Goal: Information Seeking & Learning: Learn about a topic

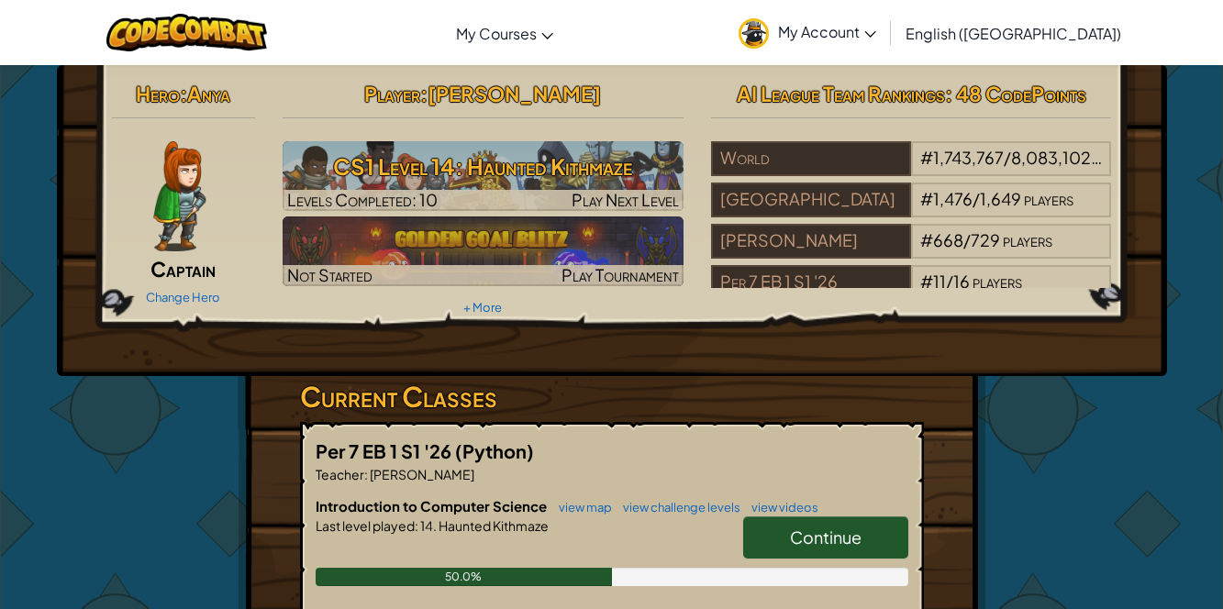
click at [859, 527] on span "Continue" at bounding box center [826, 537] width 72 height 21
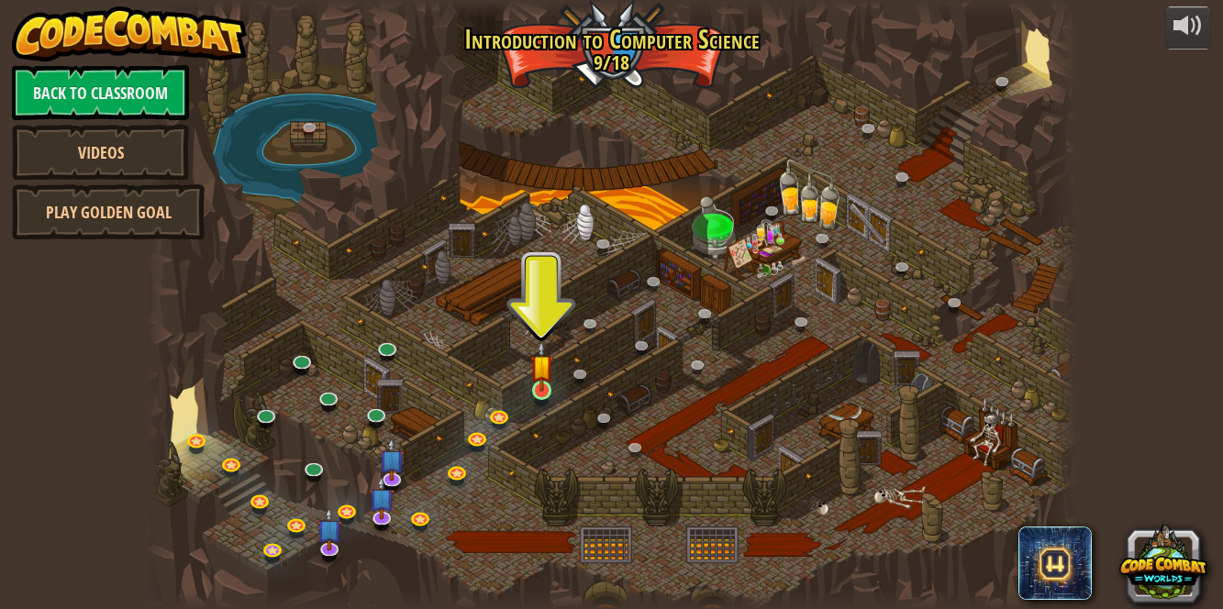
click at [529, 401] on div at bounding box center [612, 304] width 932 height 609
click at [529, 406] on div at bounding box center [612, 304] width 932 height 609
click at [529, 410] on div at bounding box center [612, 304] width 932 height 609
click at [542, 397] on link at bounding box center [544, 392] width 37 height 37
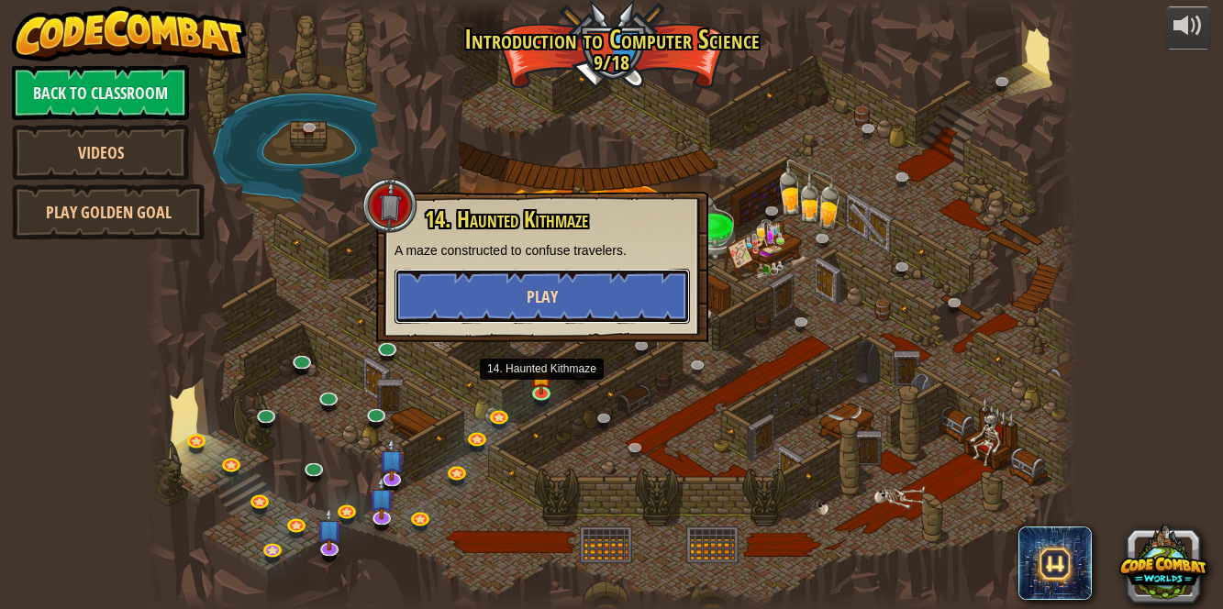
click at [651, 284] on button "Play" at bounding box center [542, 296] width 295 height 55
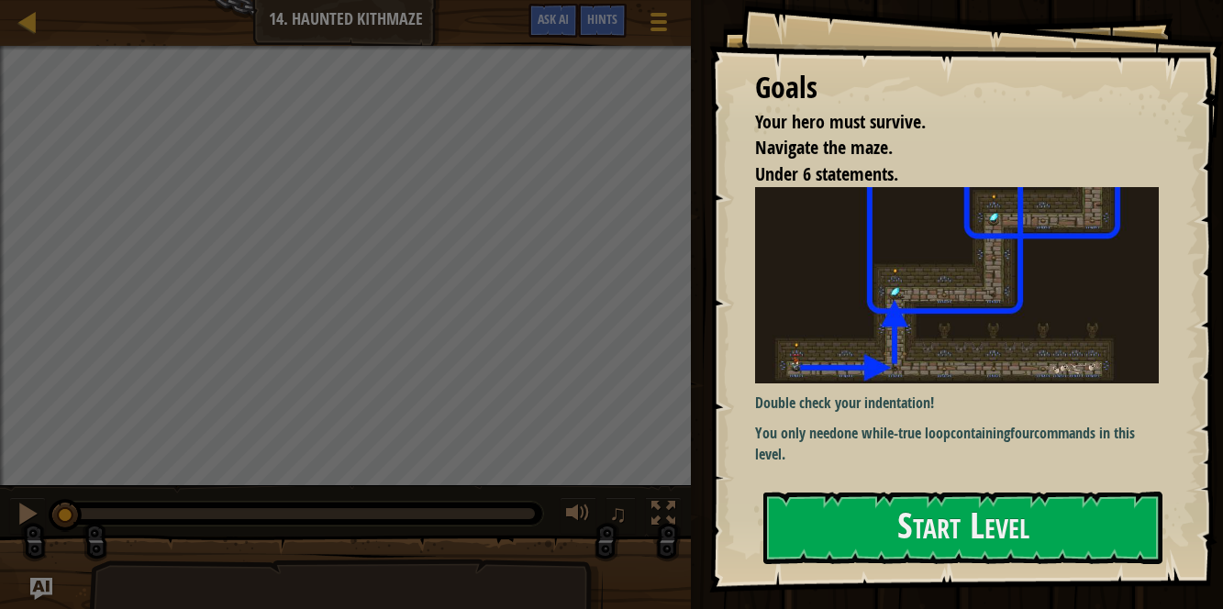
click at [996, 338] on img at bounding box center [957, 284] width 404 height 195
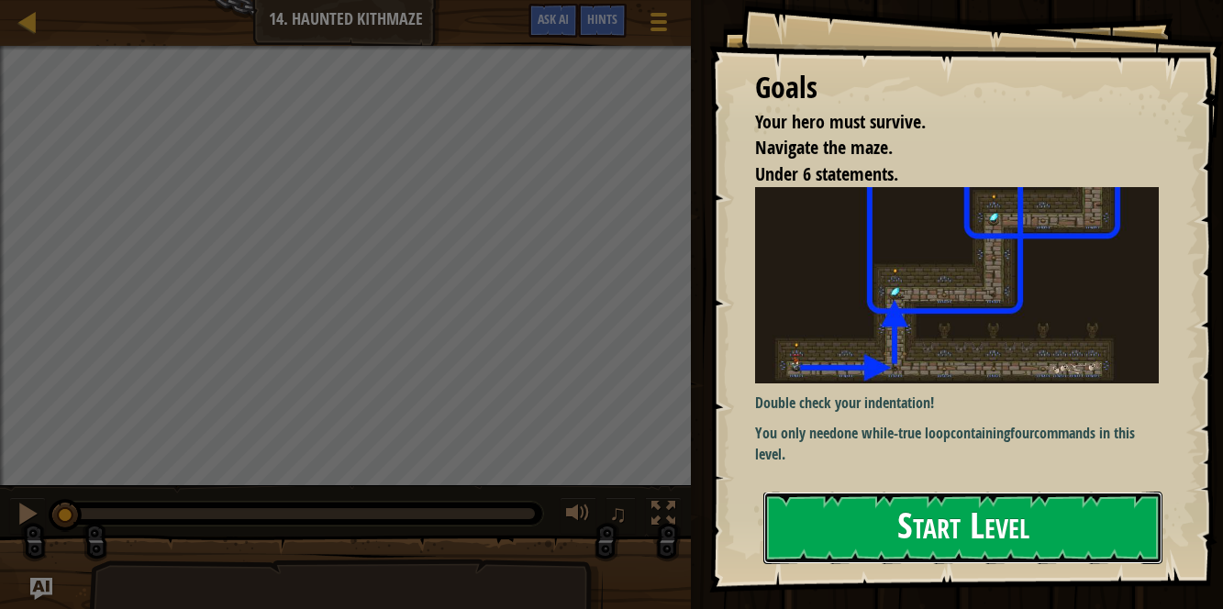
click at [948, 513] on button "Start Level" at bounding box center [962, 528] width 399 height 72
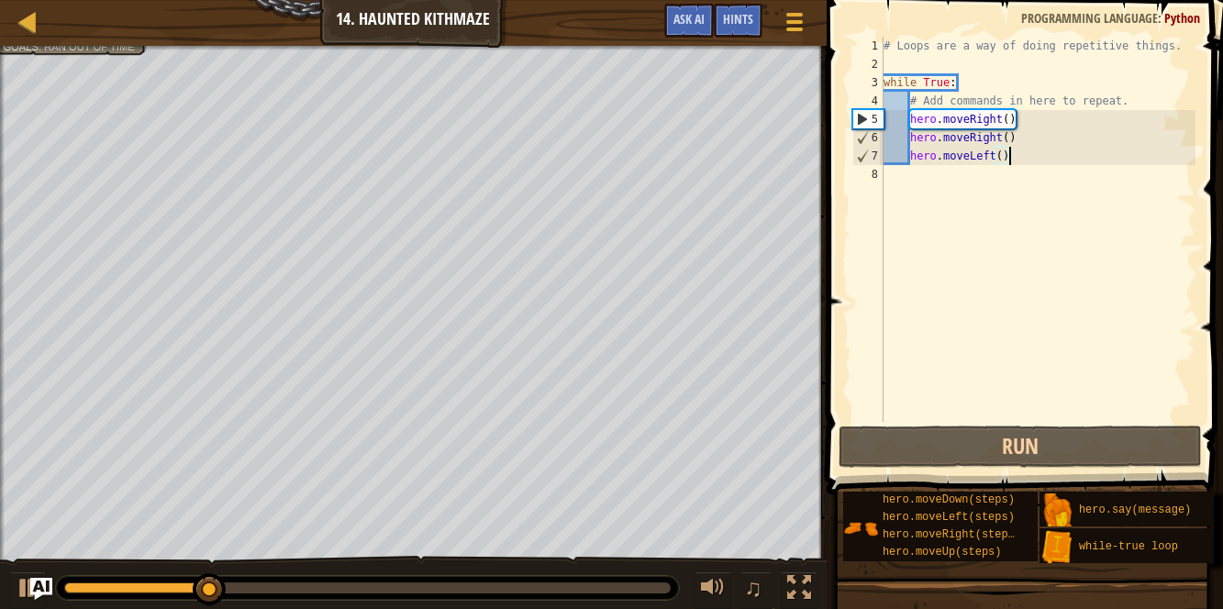
click at [1016, 157] on div "# Loops are a way of doing repetitive things. while True : # Add commands in he…" at bounding box center [1038, 248] width 316 height 422
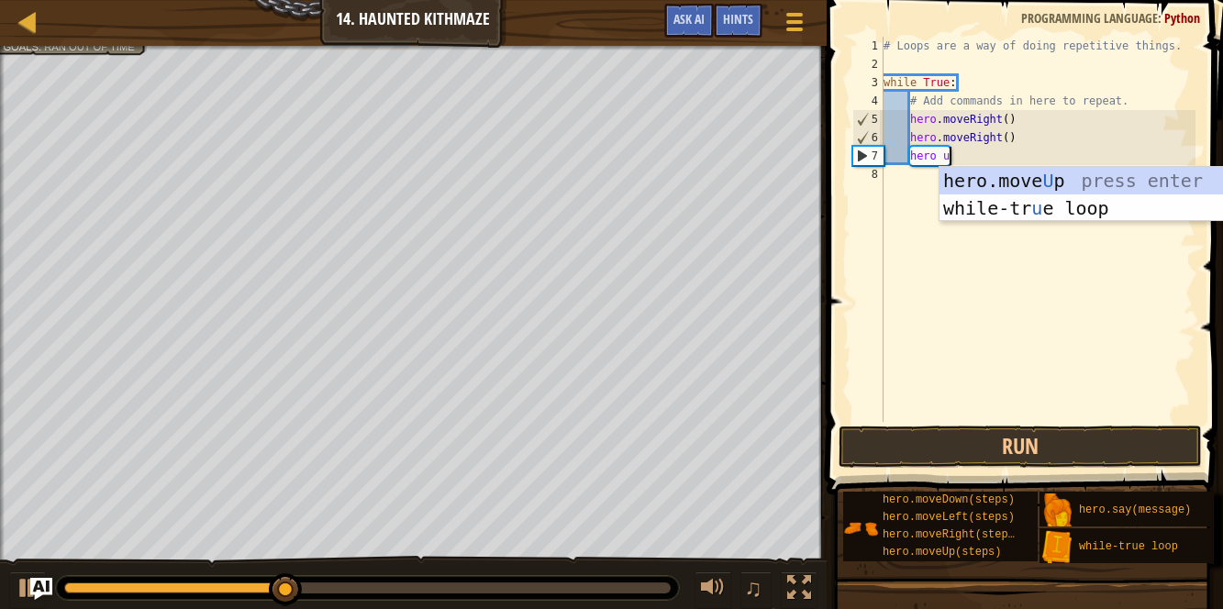
scroll to position [8, 5]
type textarea "hero up"
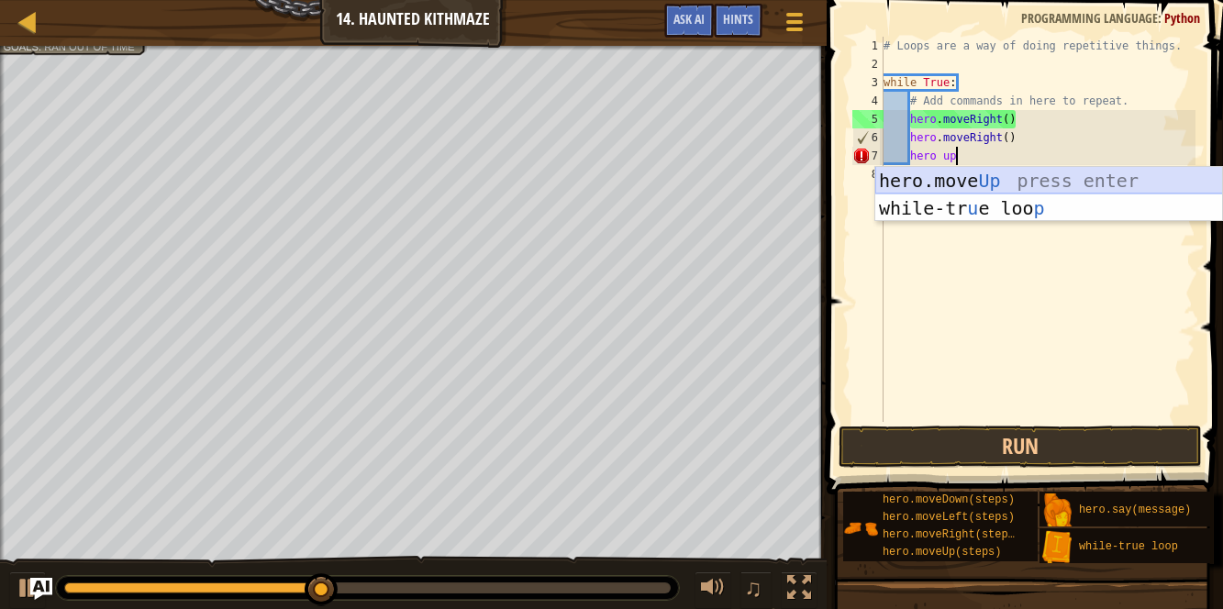
click at [1092, 172] on div "hero.move Up press enter while-tr u e loo p press enter" at bounding box center [1049, 222] width 348 height 110
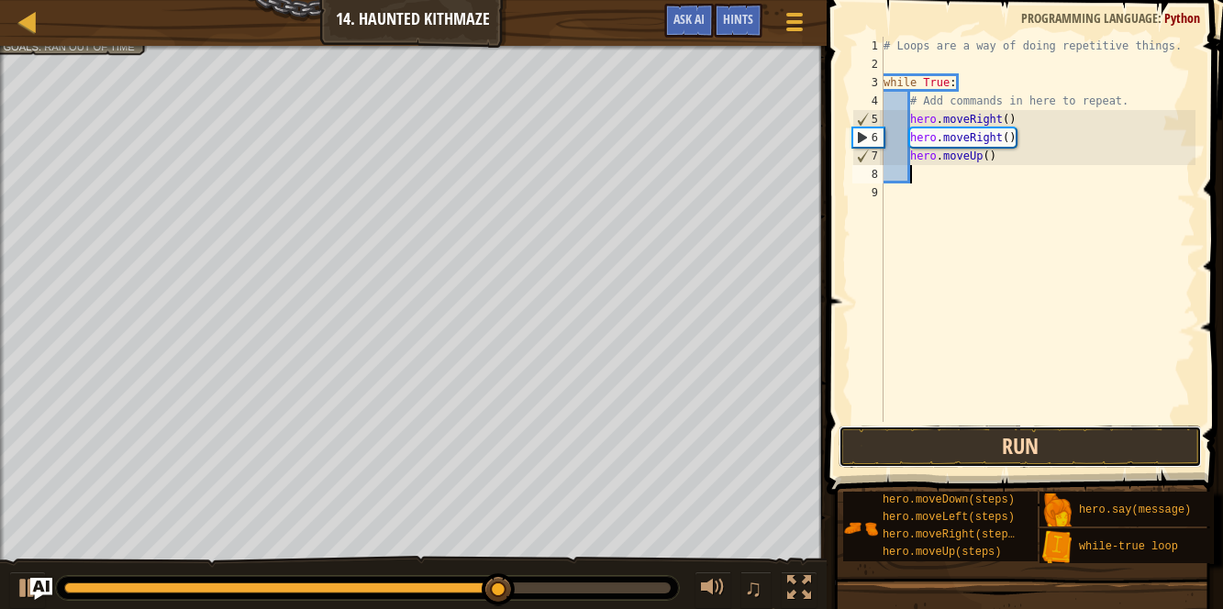
click at [931, 446] on button "Run" at bounding box center [1020, 447] width 363 height 42
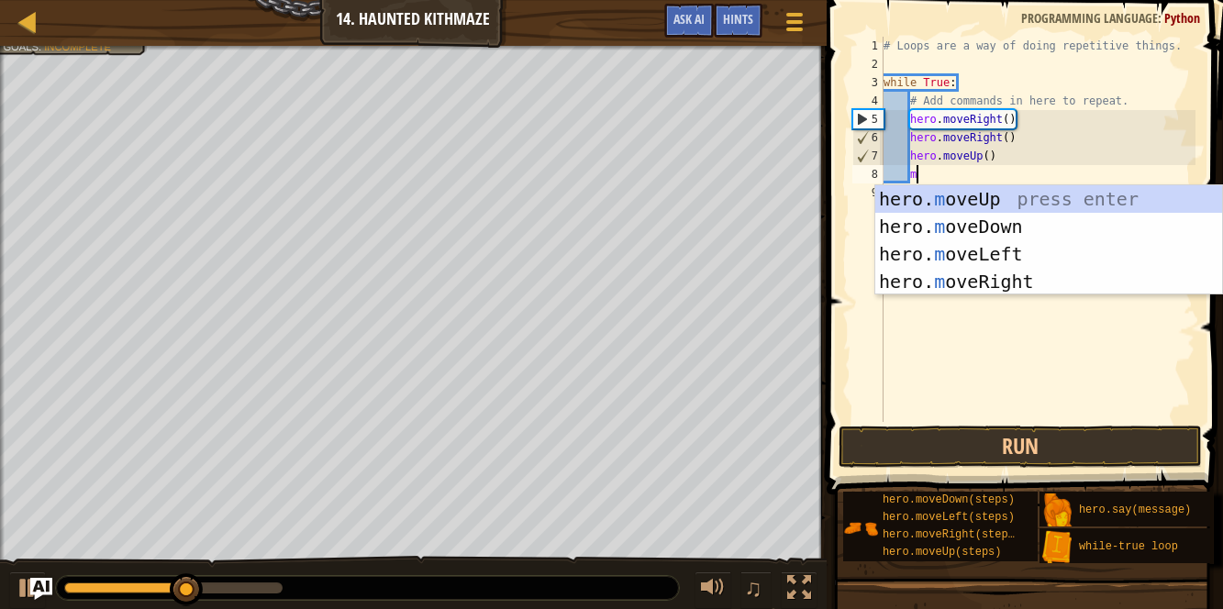
scroll to position [8, 2]
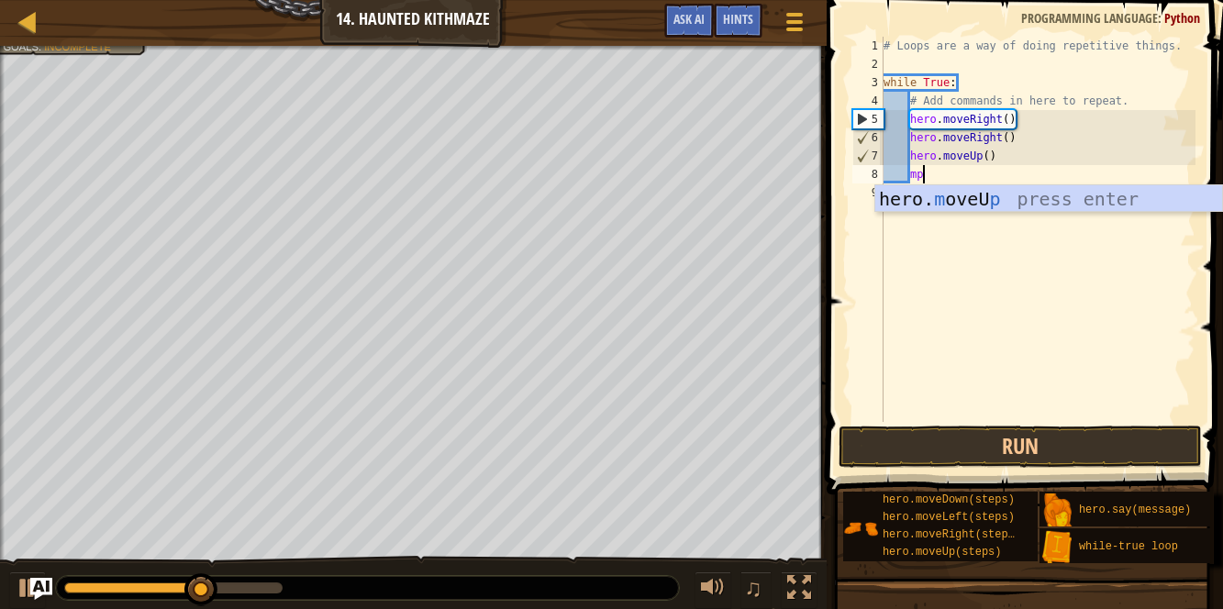
type textarea "m"
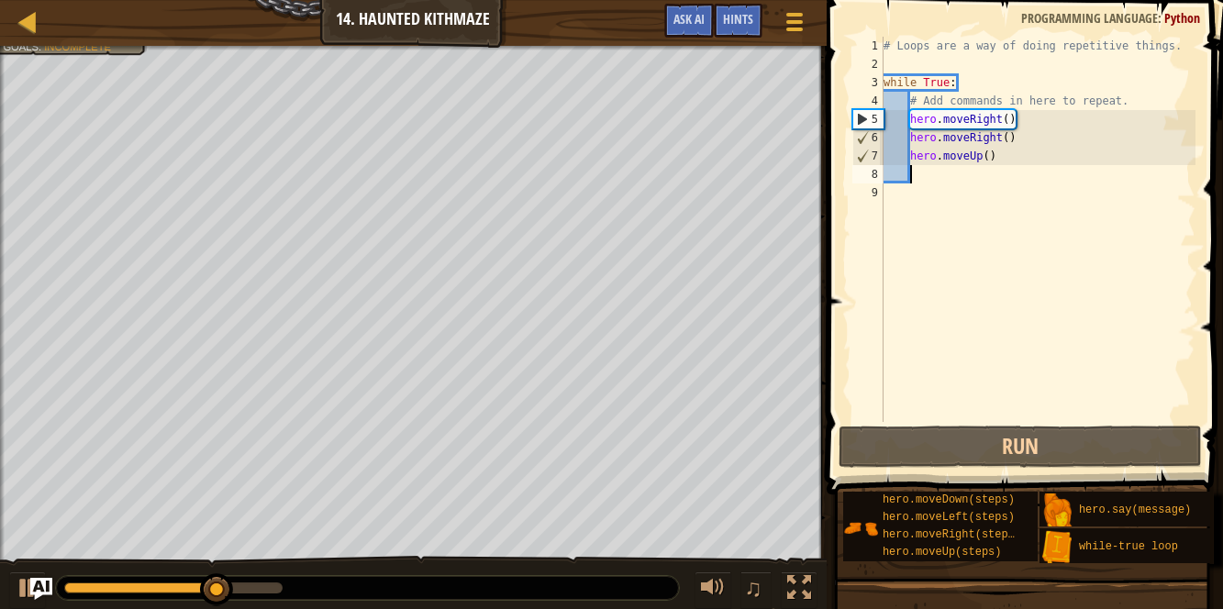
scroll to position [8, 1]
click at [991, 159] on div "# Loops are a way of doing repetitive things. while True : # Add commands in he…" at bounding box center [1038, 248] width 316 height 422
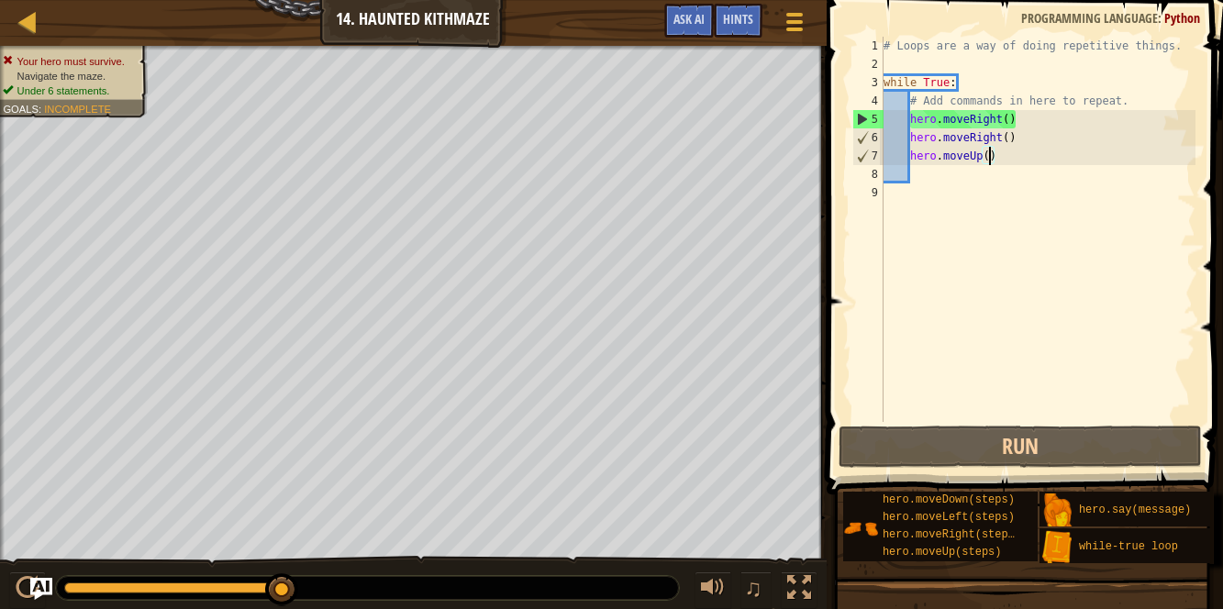
scroll to position [8, 8]
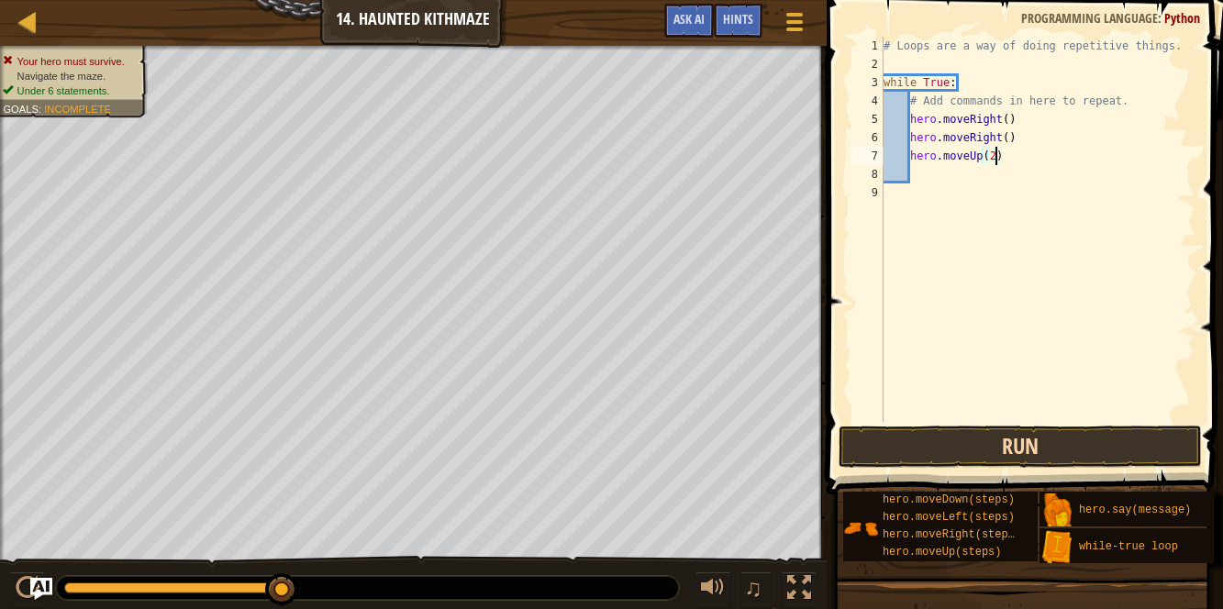
type textarea "hero.moveUp(2)"
click at [1018, 435] on button "Run" at bounding box center [1020, 447] width 363 height 42
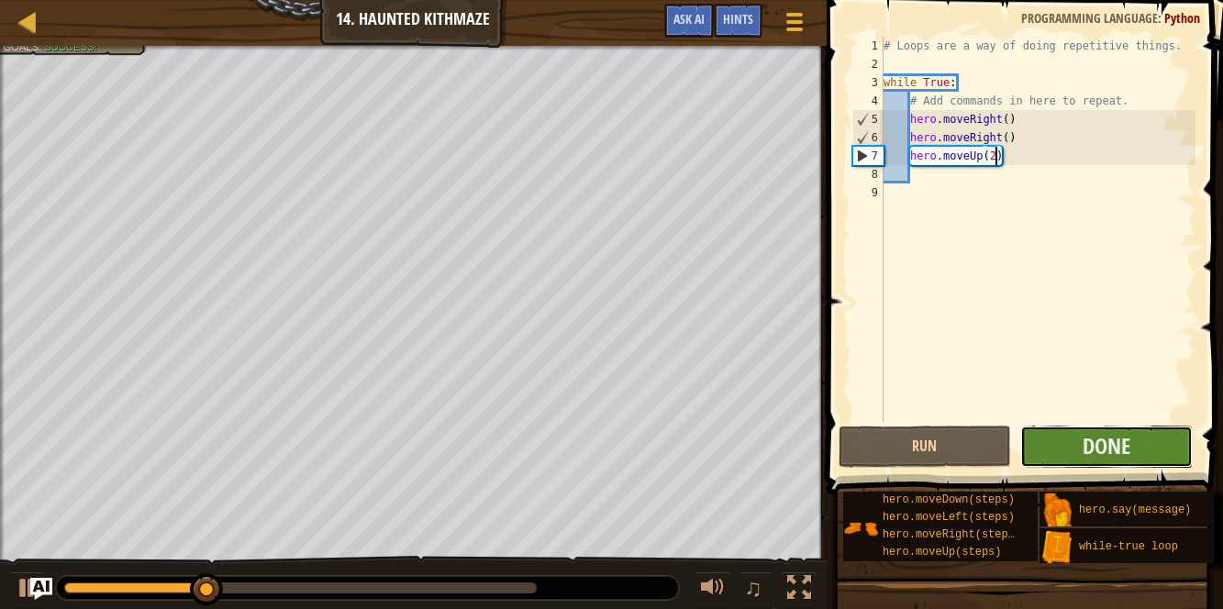
click at [1071, 443] on button "Done" at bounding box center [1106, 447] width 173 height 42
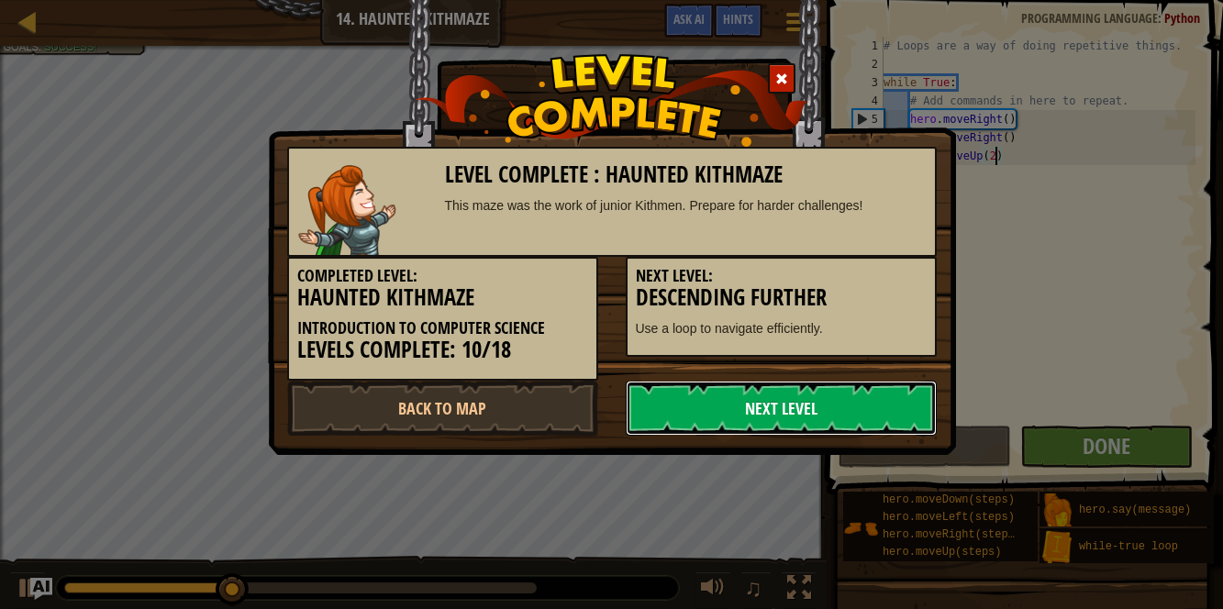
click at [751, 410] on link "Next Level" at bounding box center [781, 408] width 311 height 55
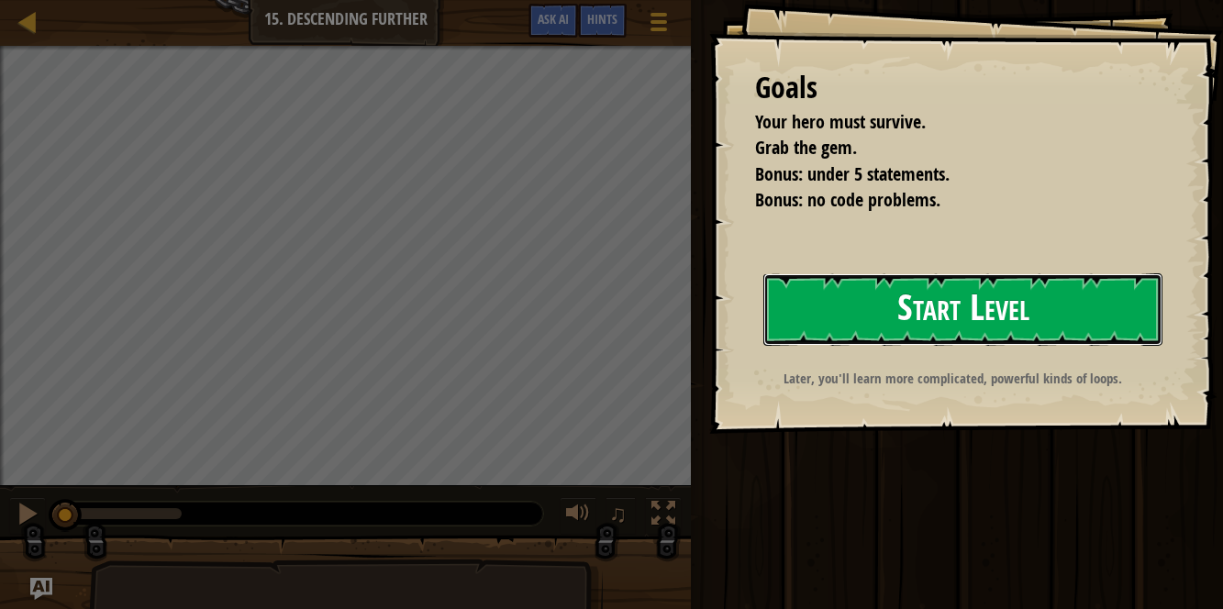
click at [981, 296] on button "Start Level" at bounding box center [962, 309] width 399 height 72
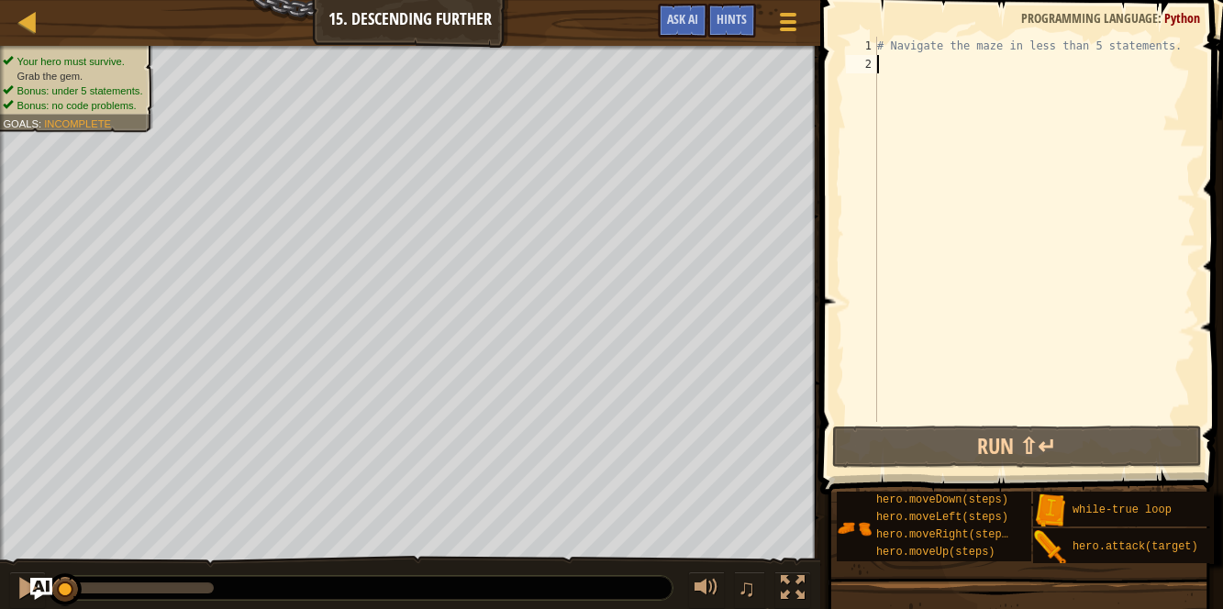
click at [981, 296] on div "# Navigate the maze in less than 5 statements." at bounding box center [1035, 248] width 322 height 422
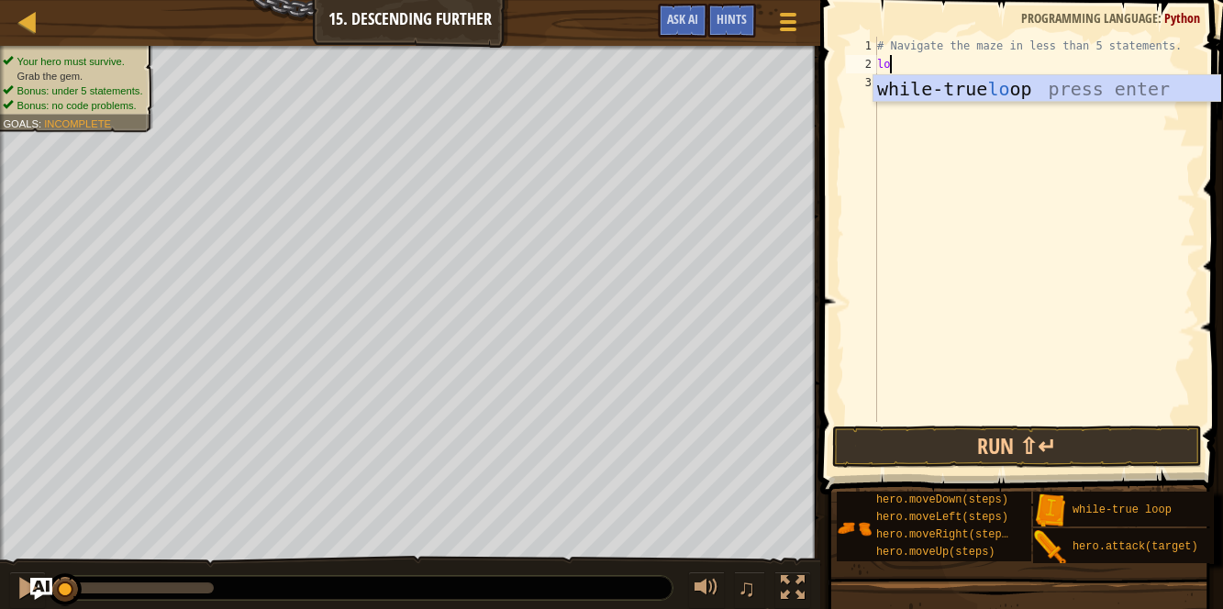
type textarea "loo"
click at [986, 95] on div "while-true loo p press enter" at bounding box center [1048, 116] width 348 height 83
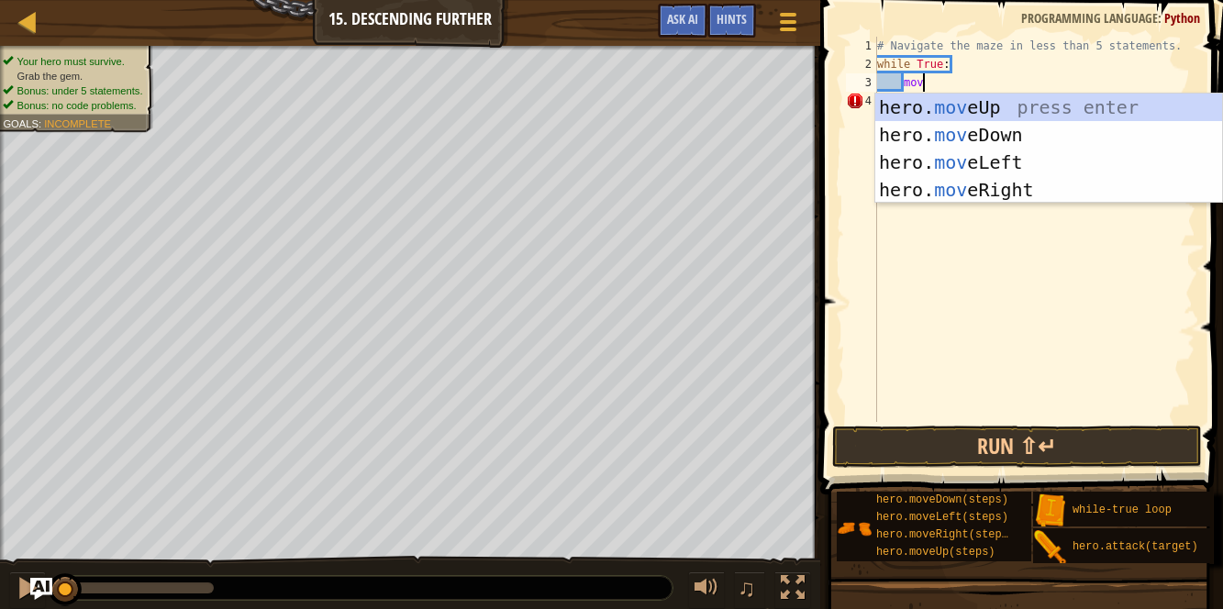
scroll to position [8, 3]
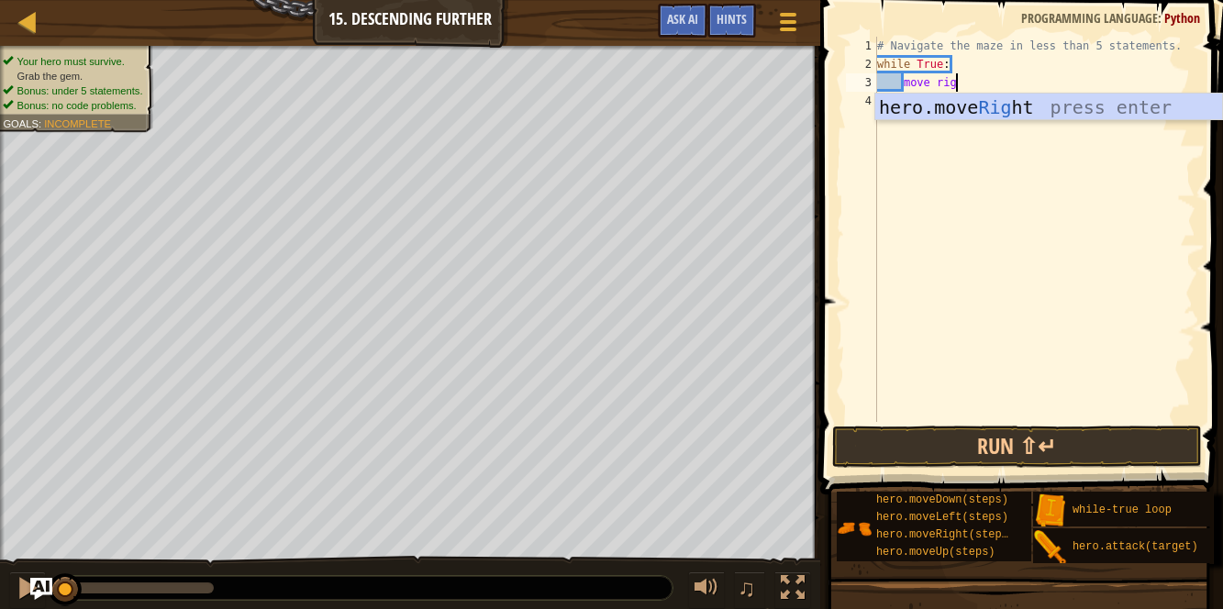
type textarea "move right"
click at [996, 109] on div "hero.move Right press enter" at bounding box center [1049, 135] width 348 height 83
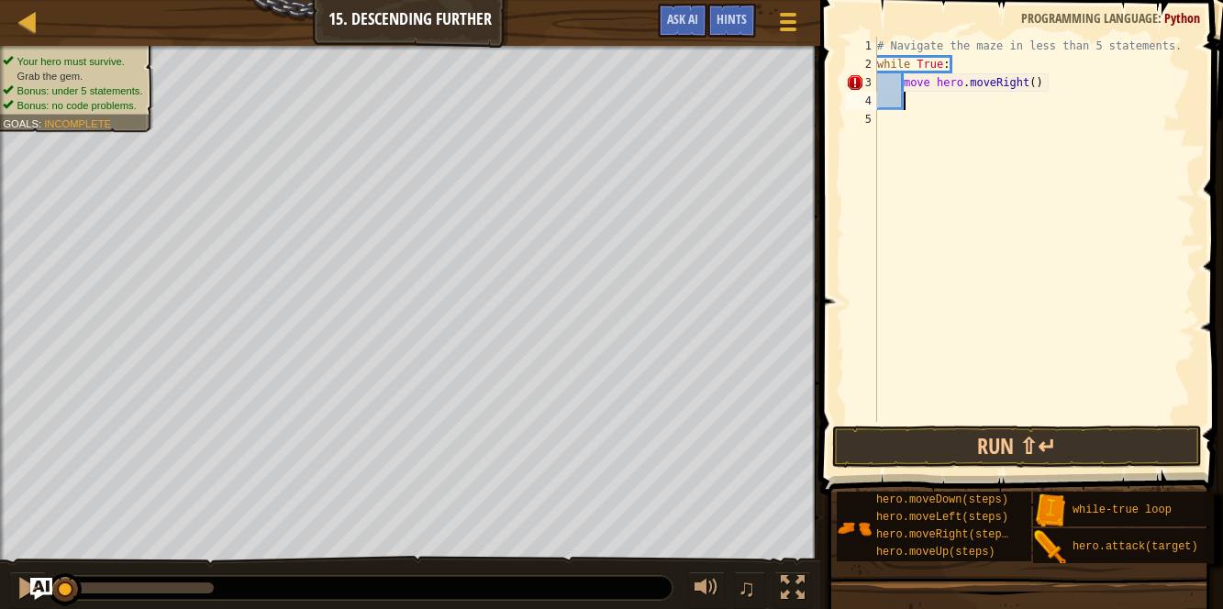
click at [936, 81] on div "# Navigate the maze in less than 5 statements. while True : move hero . moveRig…" at bounding box center [1035, 248] width 322 height 422
click at [1002, 83] on div "# Navigate the maze in less than 5 statements. while True : hero . moveRight ( )" at bounding box center [1035, 248] width 322 height 422
type textarea "hero.moveRight(2)"
click at [1008, 105] on div "# Navigate the maze in less than 5 statements. while True : hero . moveRight ( …" at bounding box center [1035, 248] width 322 height 422
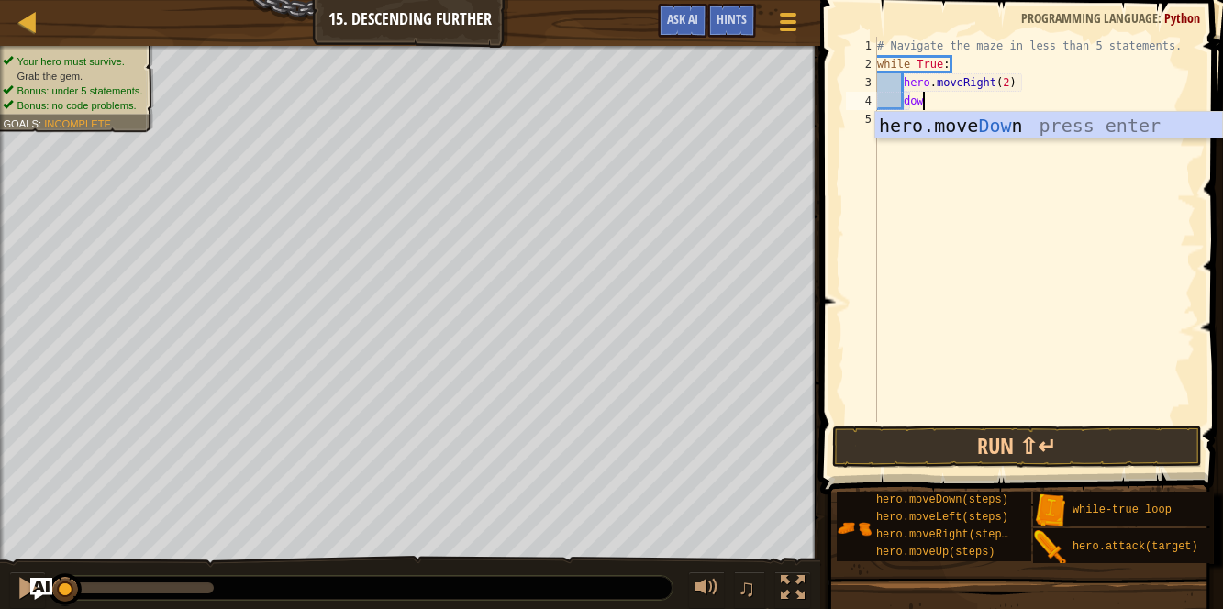
type textarea "down"
click at [1030, 112] on div "hero.move Down press enter" at bounding box center [1049, 153] width 348 height 83
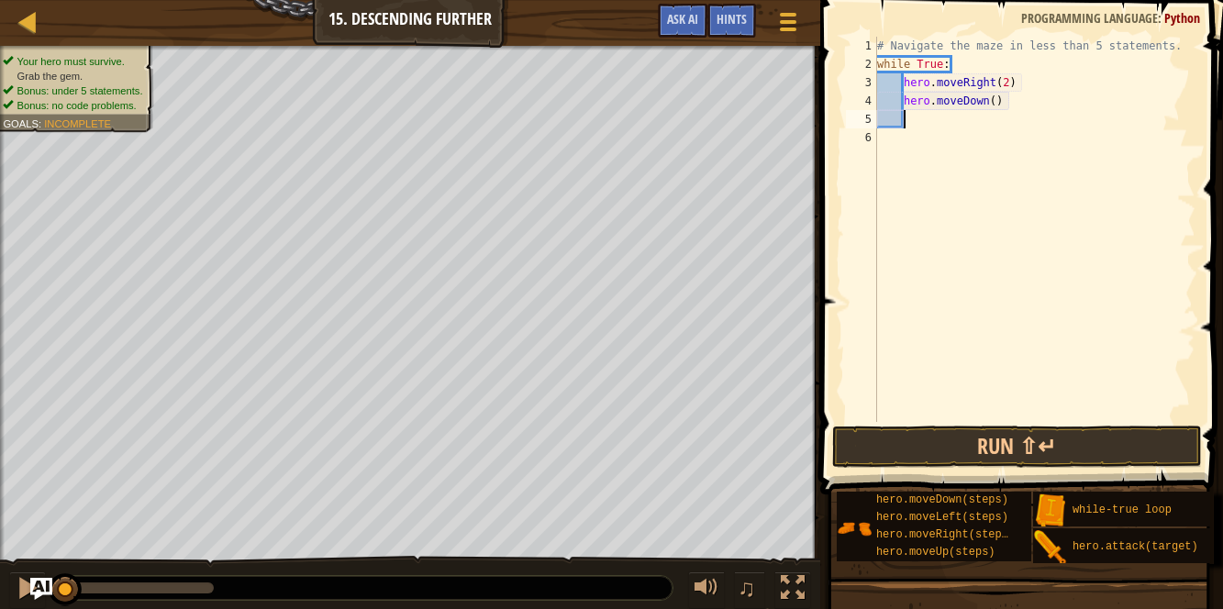
scroll to position [8, 1]
click at [938, 459] on button "Run ⇧↵" at bounding box center [1017, 447] width 370 height 42
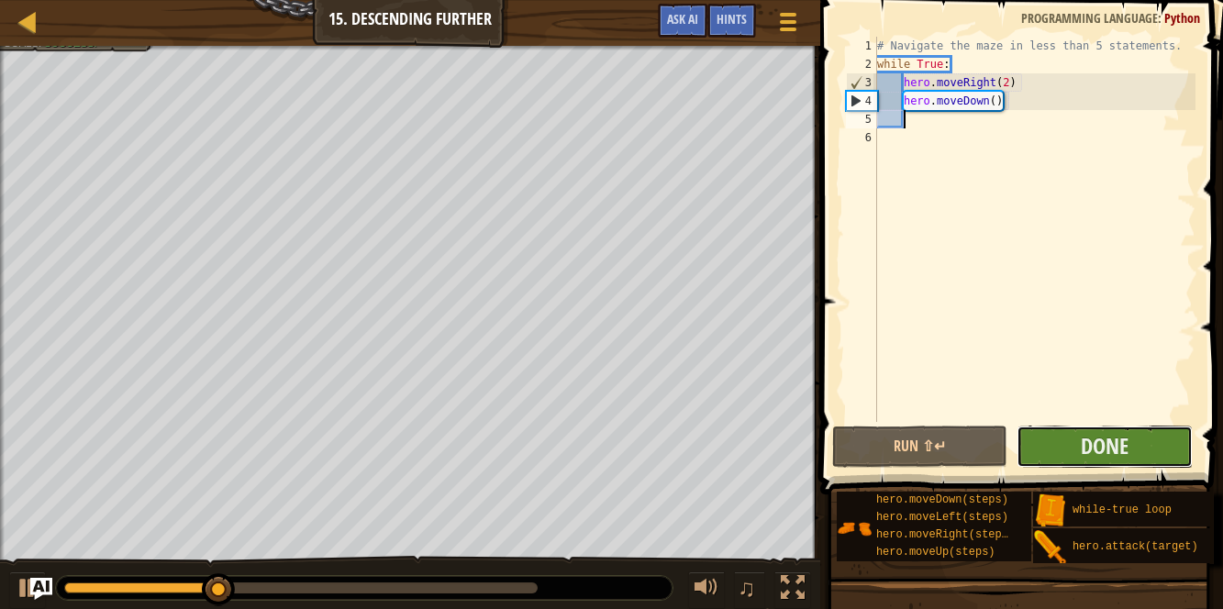
click at [1141, 454] on button "Done" at bounding box center [1104, 447] width 175 height 42
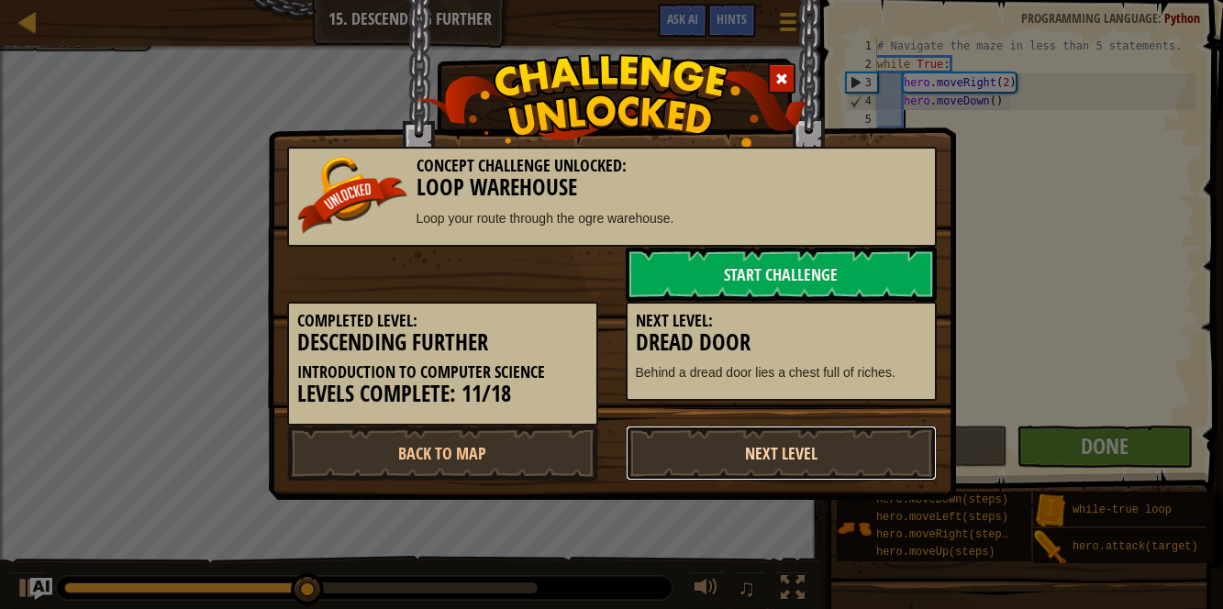
click at [754, 466] on link "Next Level" at bounding box center [781, 453] width 311 height 55
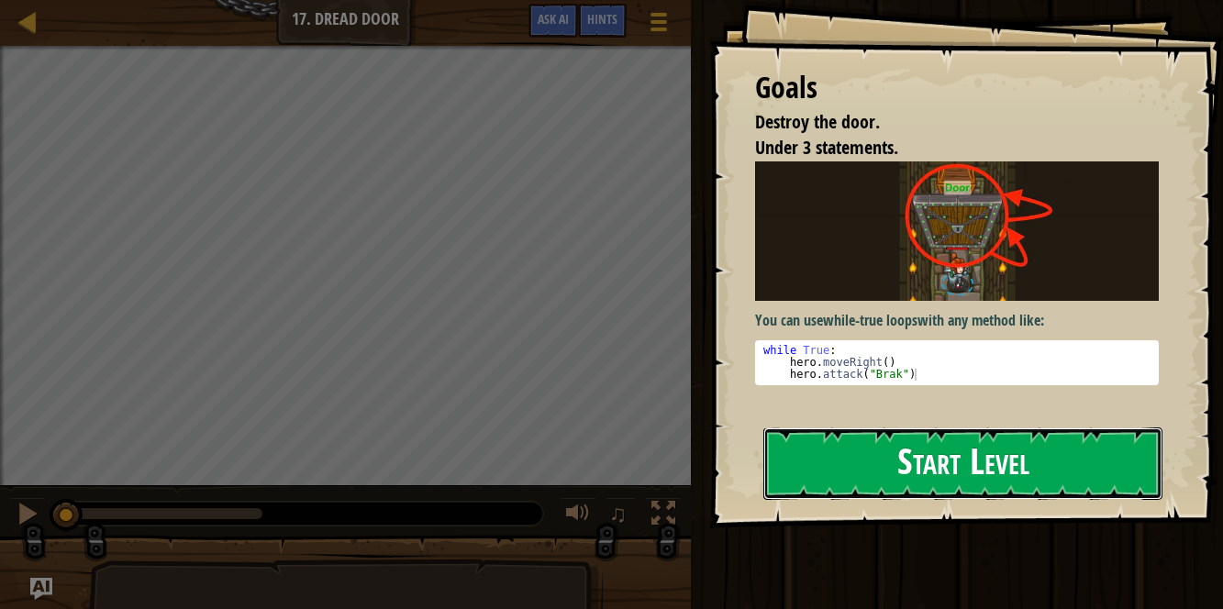
click at [899, 483] on button "Start Level" at bounding box center [962, 464] width 399 height 72
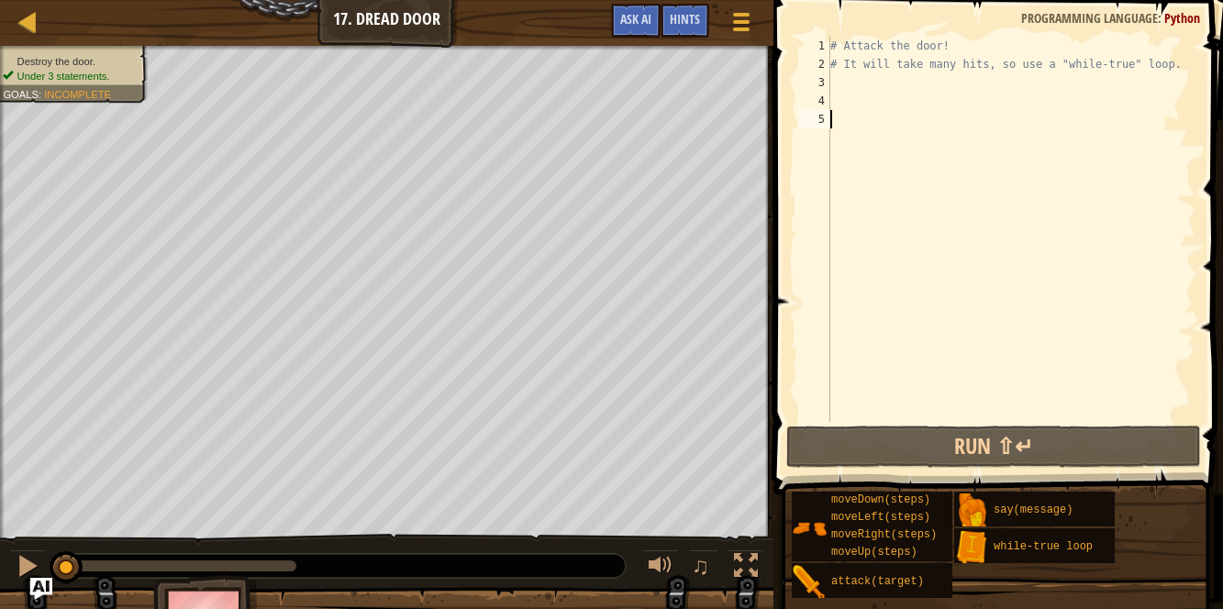
click at [940, 67] on div "# Attack the door! # It will take many hits, so use a "while-true" loop." at bounding box center [1011, 248] width 369 height 422
type textarea "# It will take many hits, so use a "while-true" loop."
click at [939, 77] on div "# Attack the door! # It will take many hits, so use a "while-true" loop." at bounding box center [1011, 248] width 369 height 422
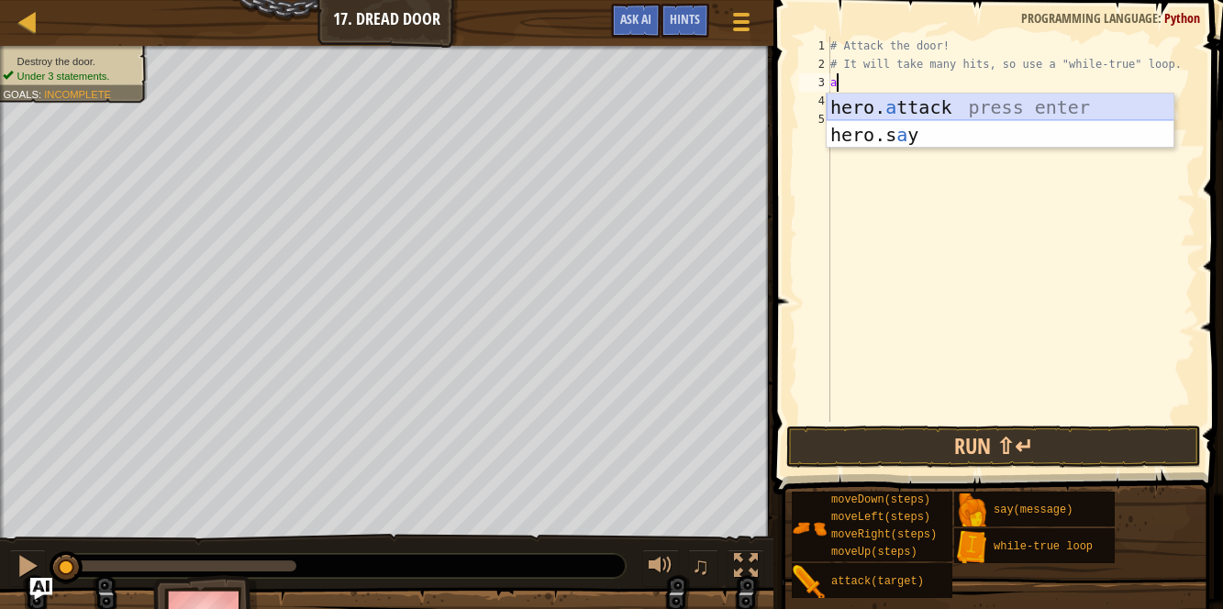
click at [1038, 106] on div "hero. a ttack press enter hero.s a y press enter" at bounding box center [1001, 149] width 348 height 110
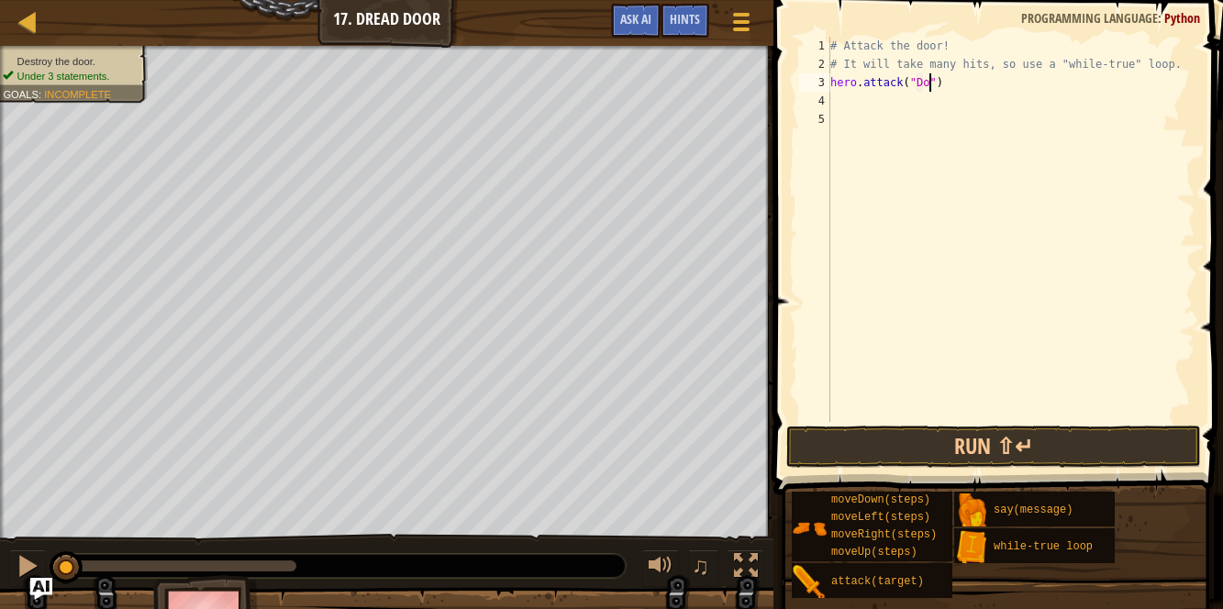
type textarea "hero.attack("Door")"
click at [968, 97] on div "# Attack the door! # It will take many hits, so use a "while-true" loop. hero .…" at bounding box center [1011, 248] width 369 height 422
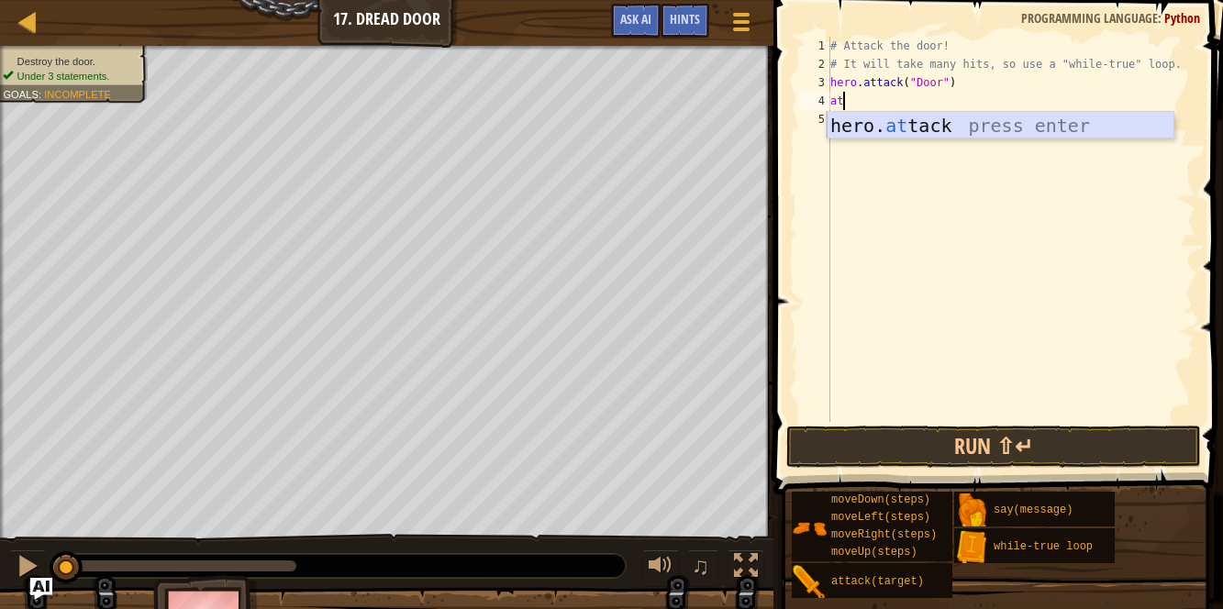
click at [974, 118] on div "hero. at tack press enter" at bounding box center [1001, 153] width 348 height 83
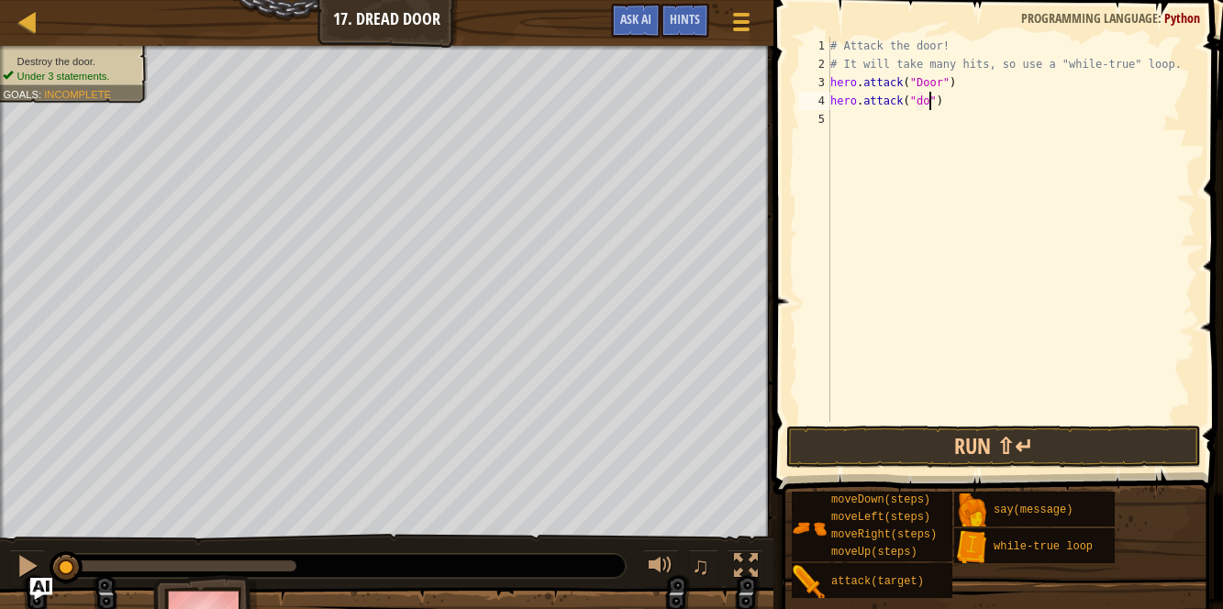
type textarea "hero.attack("door")"
click at [922, 102] on div "# Attack the door! # It will take many hits, so use a "while-true" loop. hero .…" at bounding box center [1011, 248] width 369 height 422
click at [901, 442] on button "Run ⇧↵" at bounding box center [993, 447] width 415 height 42
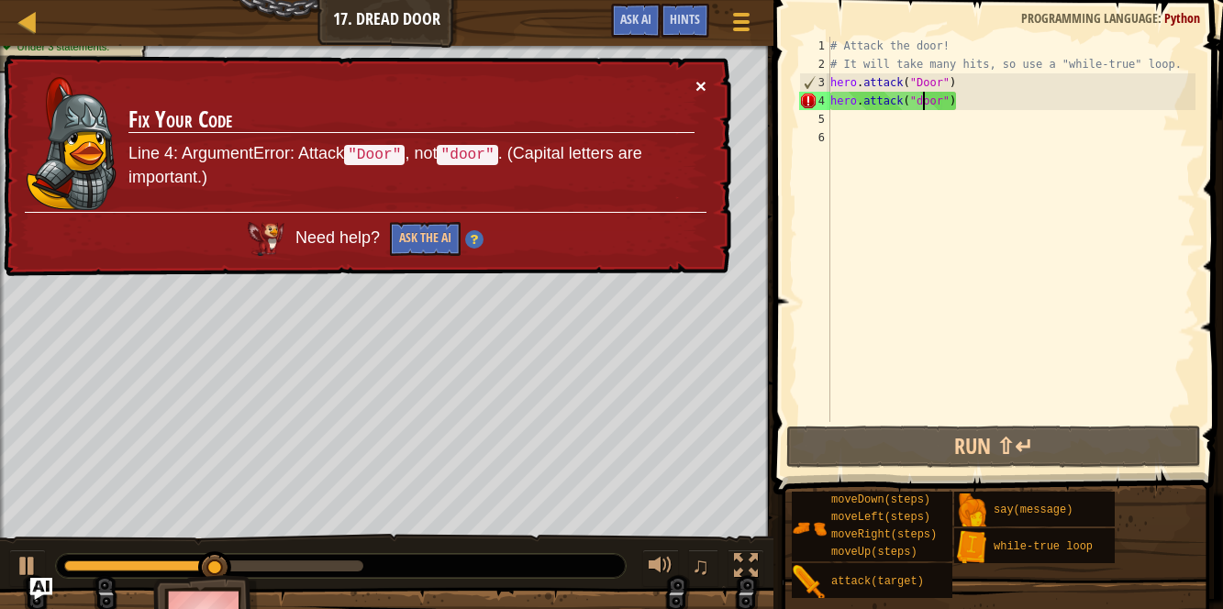
click at [706, 81] on button "×" at bounding box center [701, 85] width 11 height 19
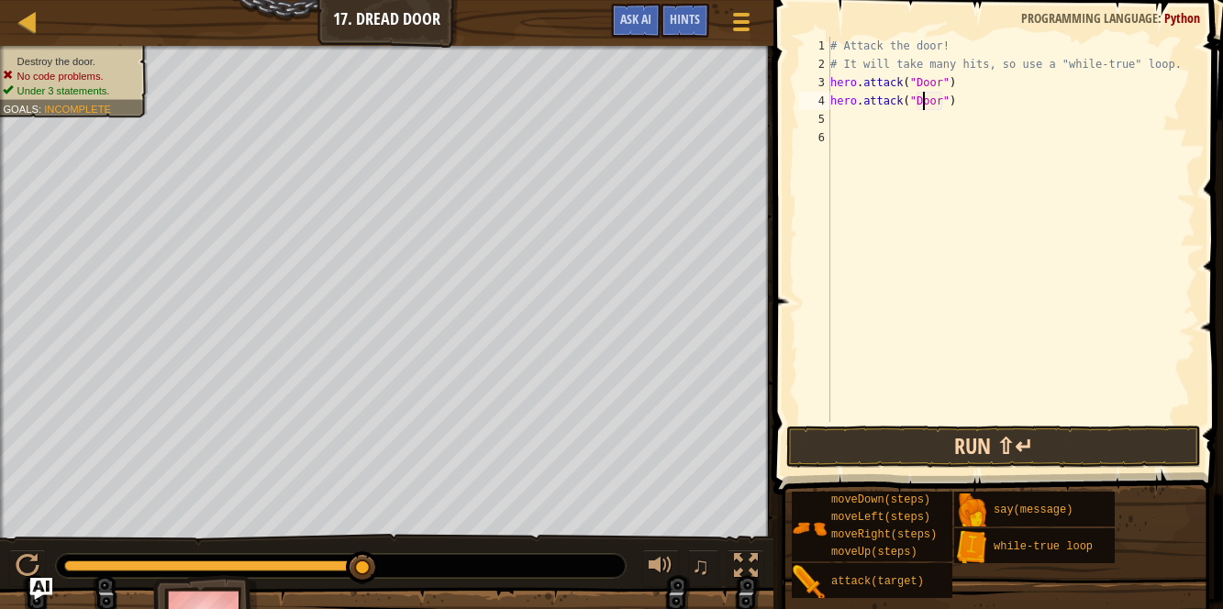
type textarea "hero.attack("Door")"
click at [948, 451] on button "Run ⇧↵" at bounding box center [993, 447] width 415 height 42
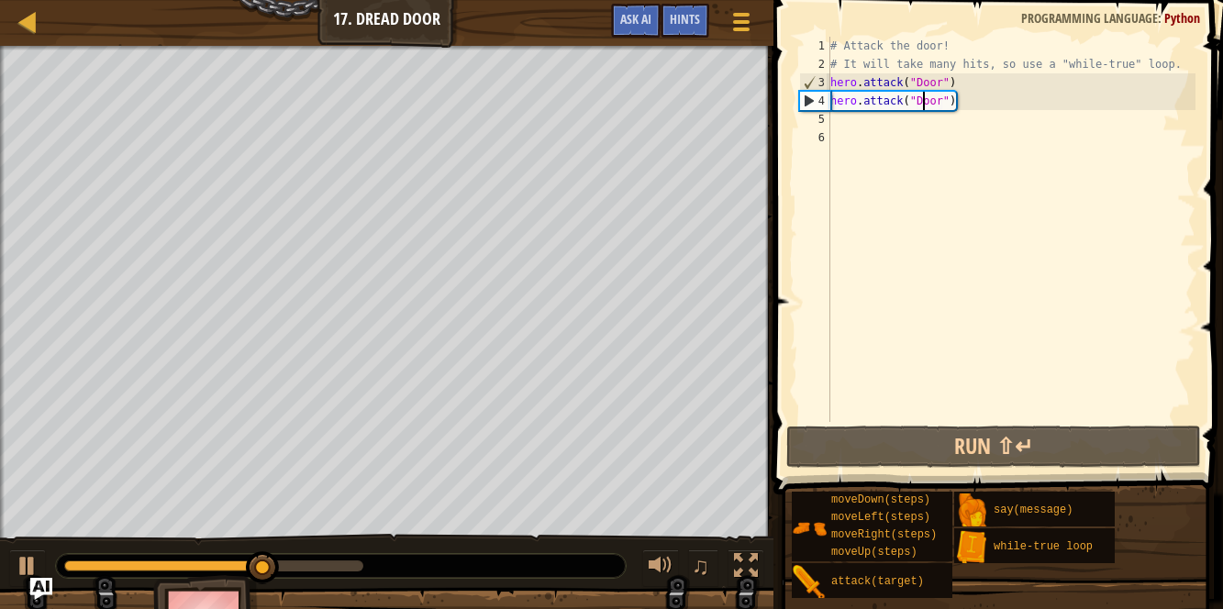
click at [954, 220] on div "# Attack the door! # It will take many hits, so use a "while-true" loop. hero .…" at bounding box center [1011, 248] width 369 height 422
click at [973, 77] on div "# Attack the door! # It will take many hits, so use a "while-true" loop. hero .…" at bounding box center [1011, 248] width 369 height 422
type textarea "hero.attack("Door")"
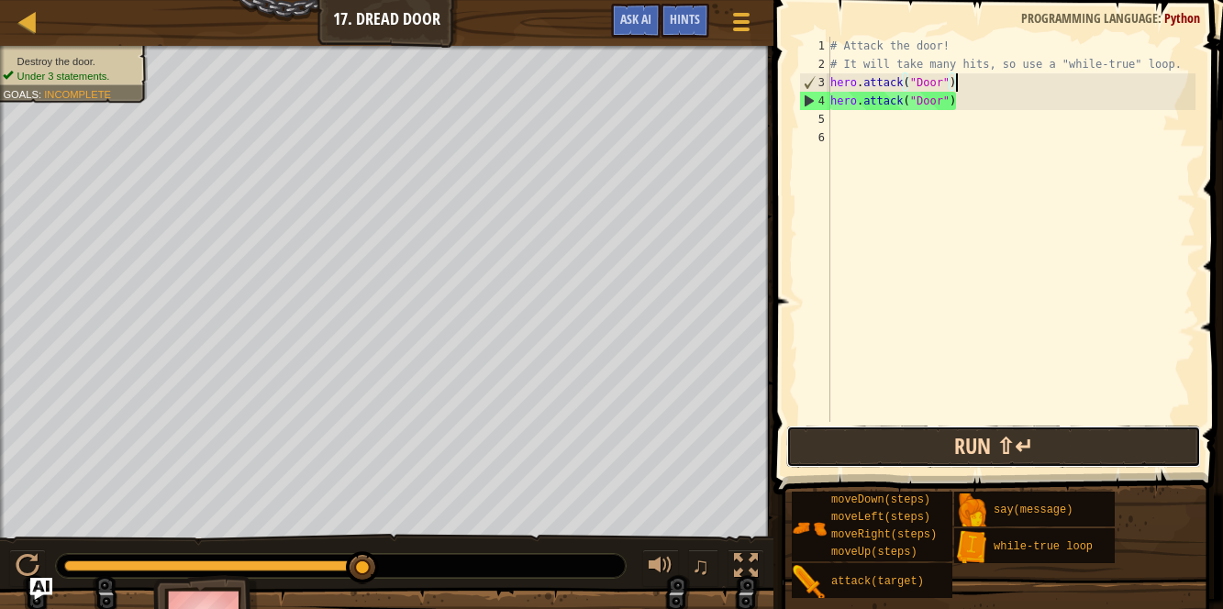
click at [1006, 440] on button "Run ⇧↵" at bounding box center [993, 447] width 415 height 42
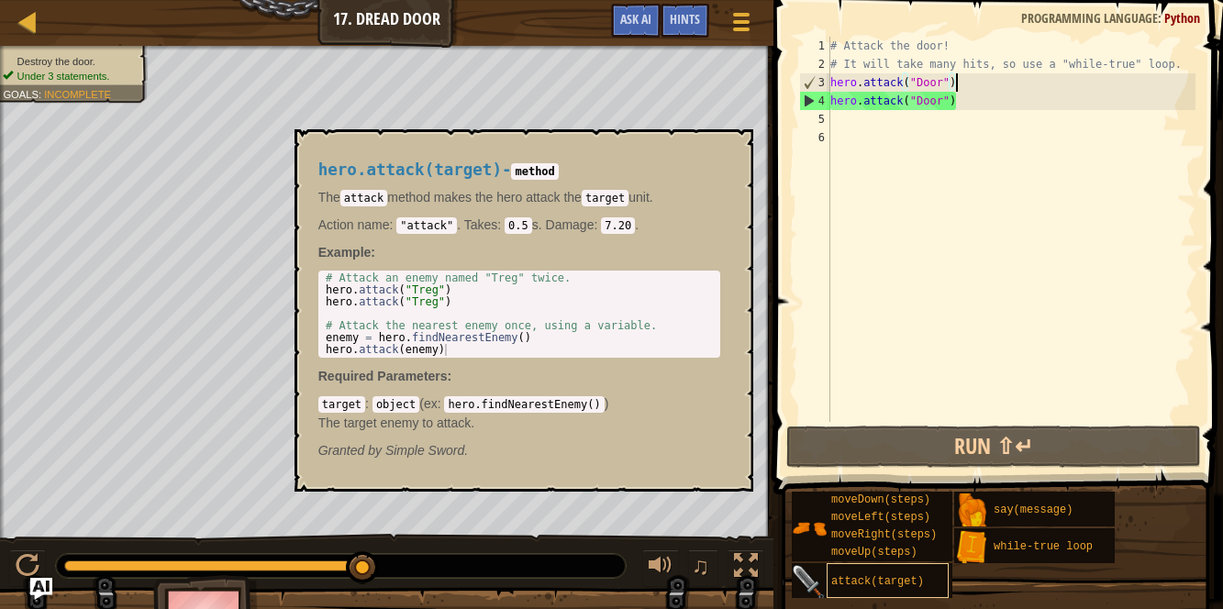
click at [908, 573] on div "attack(target)" at bounding box center [888, 580] width 122 height 35
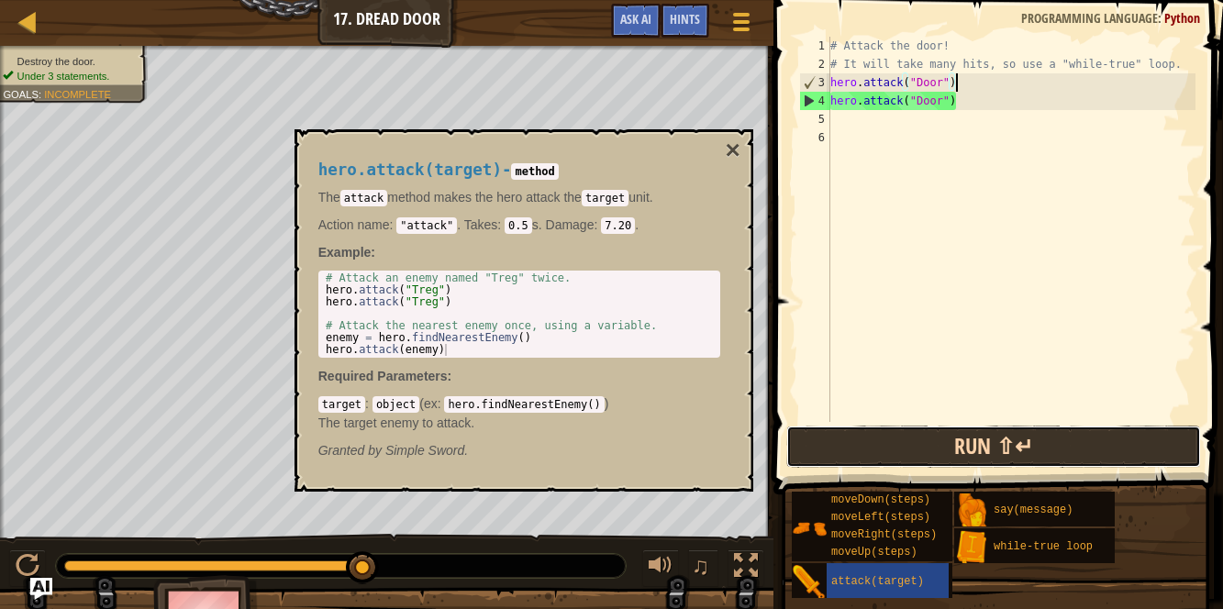
click at [996, 440] on button "Run ⇧↵" at bounding box center [993, 447] width 415 height 42
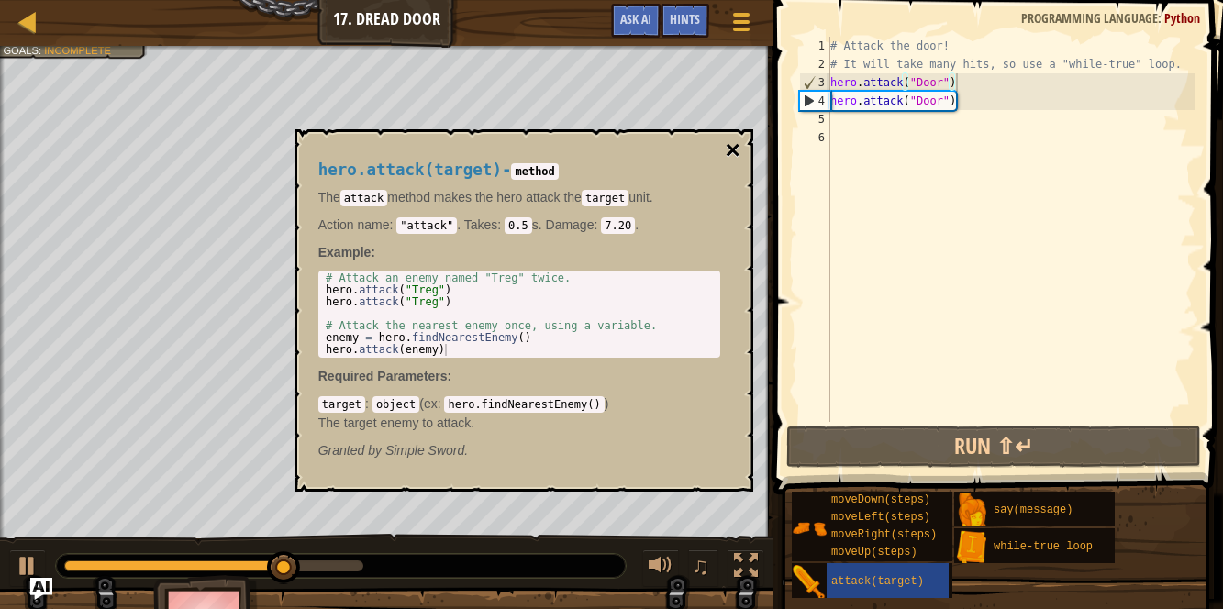
click at [734, 145] on button "×" at bounding box center [732, 151] width 15 height 26
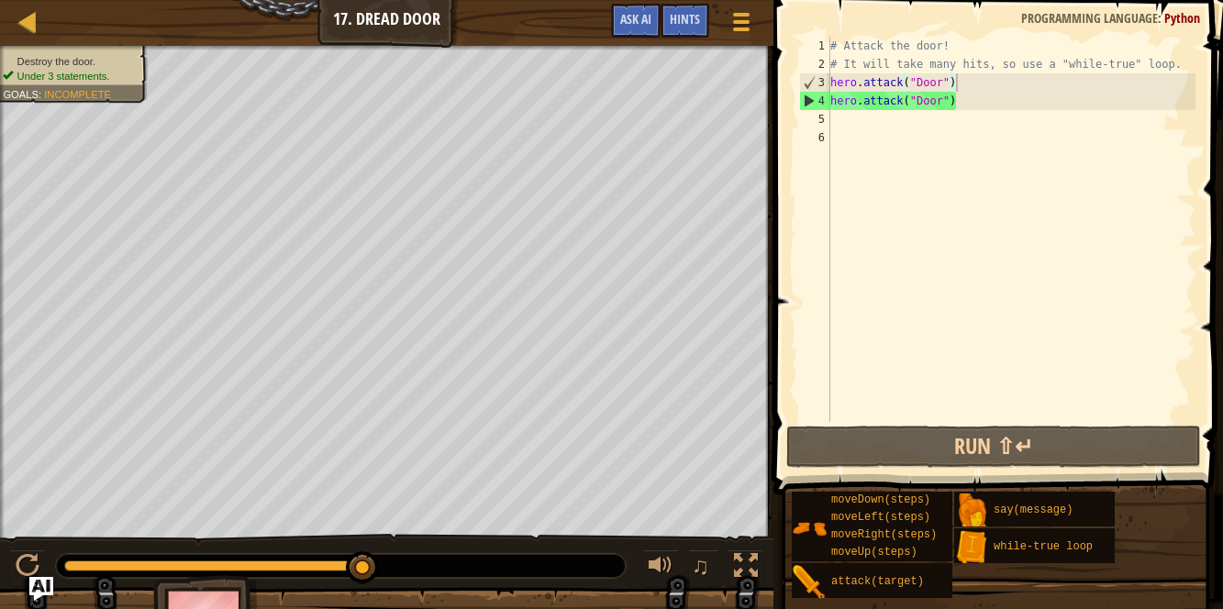
click at [34, 586] on img "Ask AI" at bounding box center [41, 589] width 24 height 24
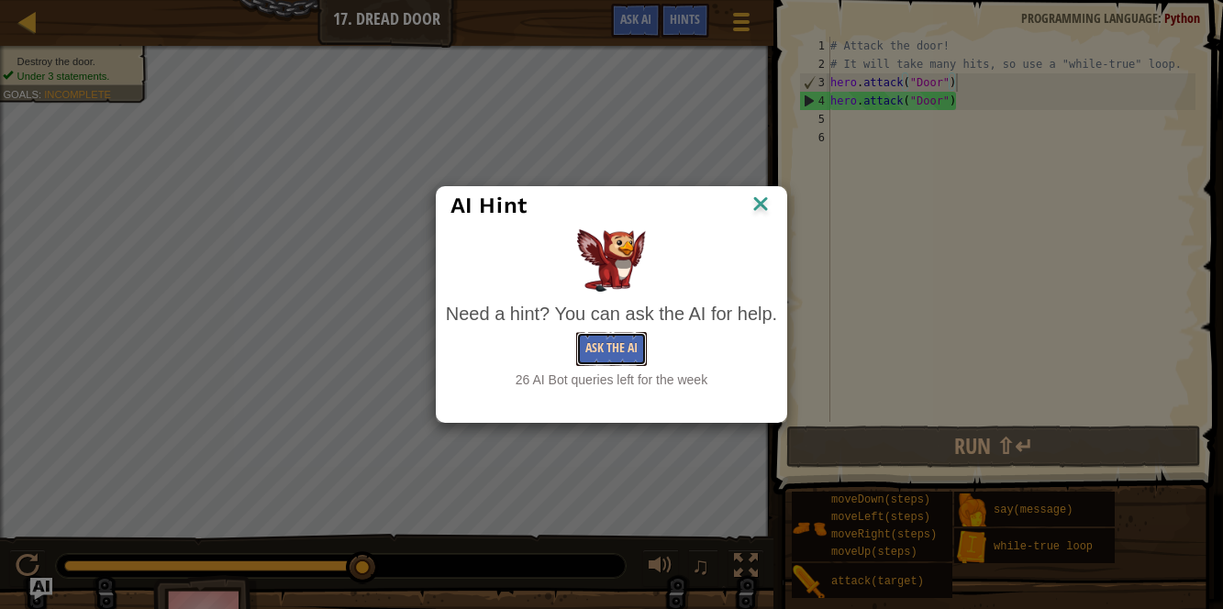
click at [593, 348] on button "Ask the AI" at bounding box center [611, 349] width 71 height 34
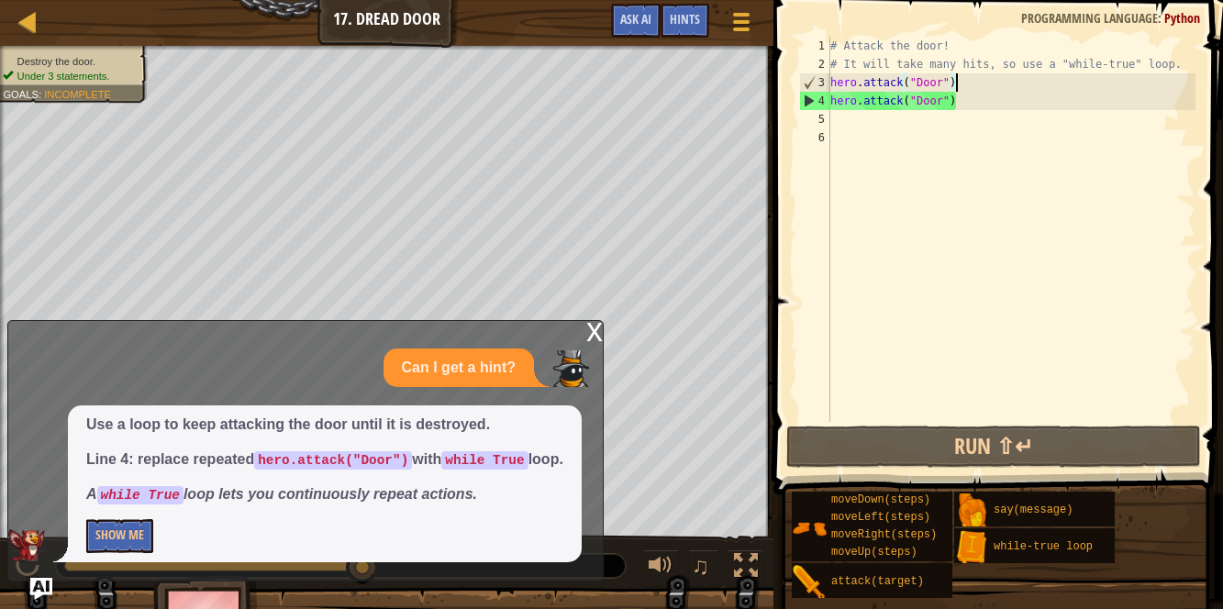
click at [118, 517] on div "Use a loop to keep attacking the door until it is destroyed. Line 4: replace re…" at bounding box center [325, 484] width 514 height 157
click at [123, 535] on button "Show Me" at bounding box center [119, 536] width 67 height 34
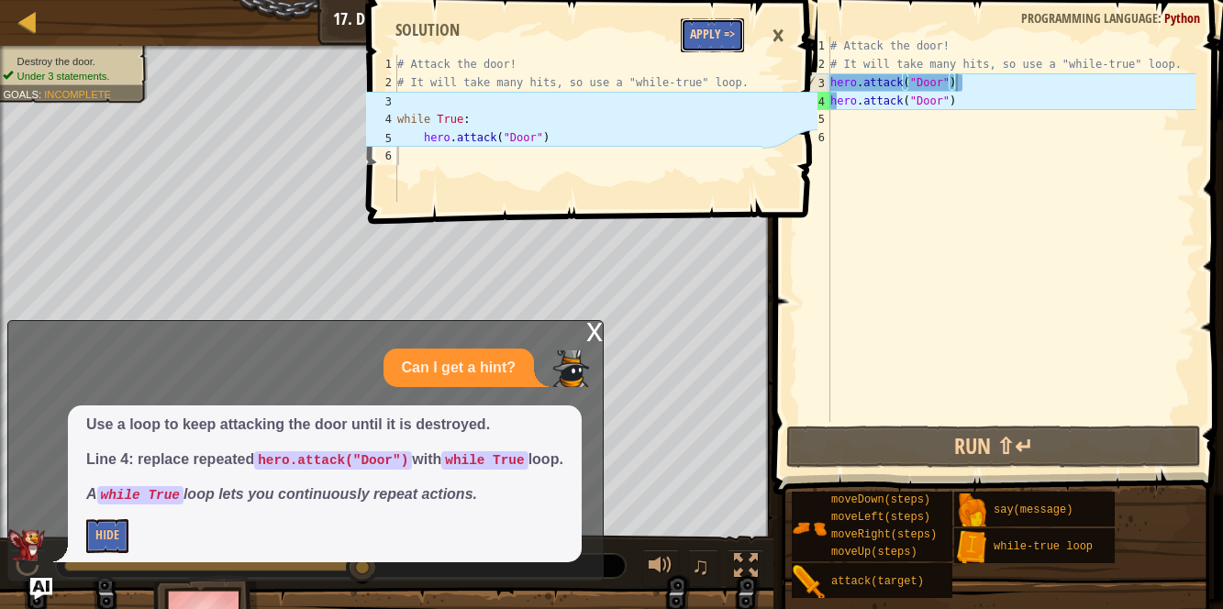
click at [696, 38] on button "Apply =>" at bounding box center [712, 35] width 63 height 34
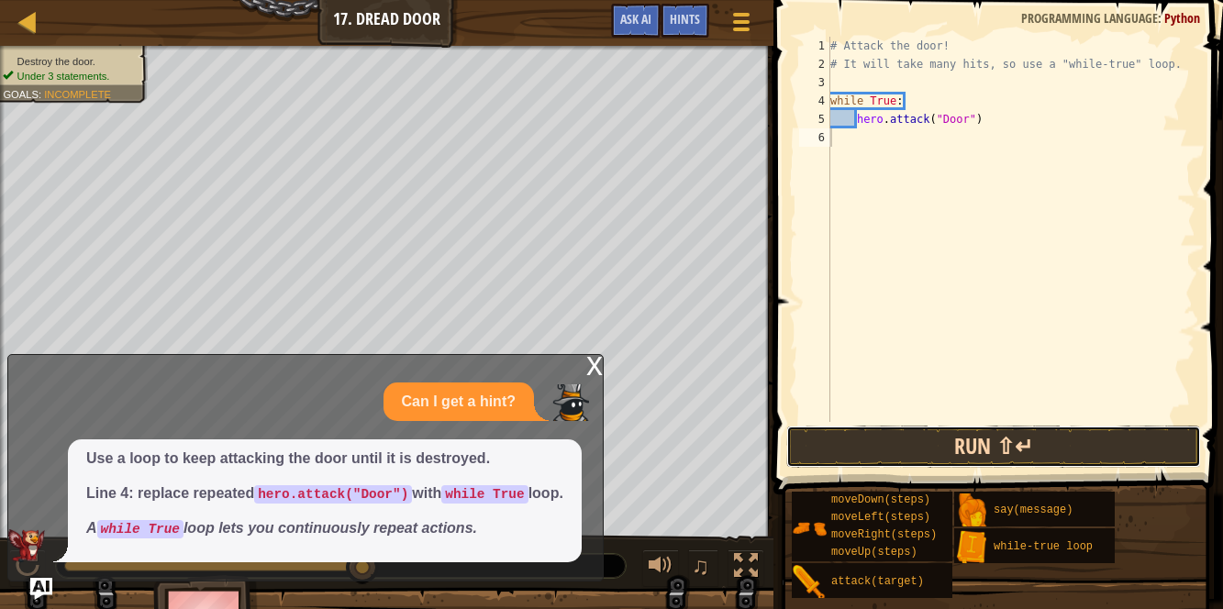
click at [985, 447] on button "Run ⇧↵" at bounding box center [993, 447] width 415 height 42
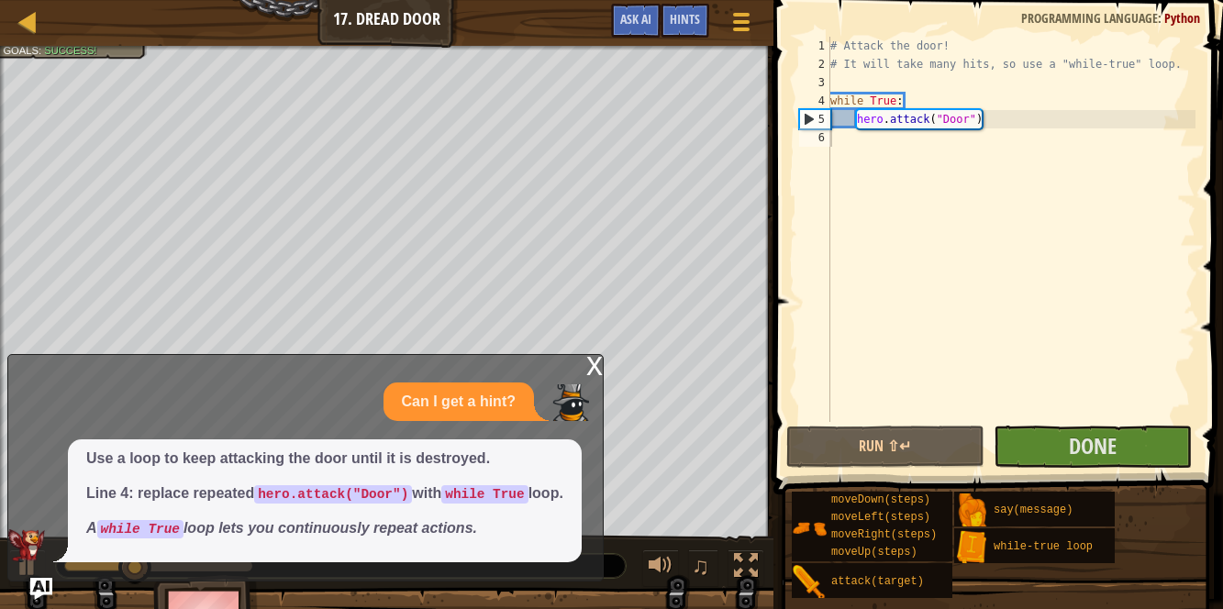
click at [585, 354] on div "x Can I get a hint? Use a loop to keep attacking the door until it is destroyed…" at bounding box center [305, 468] width 596 height 228
click at [595, 355] on div "x" at bounding box center [594, 364] width 17 height 18
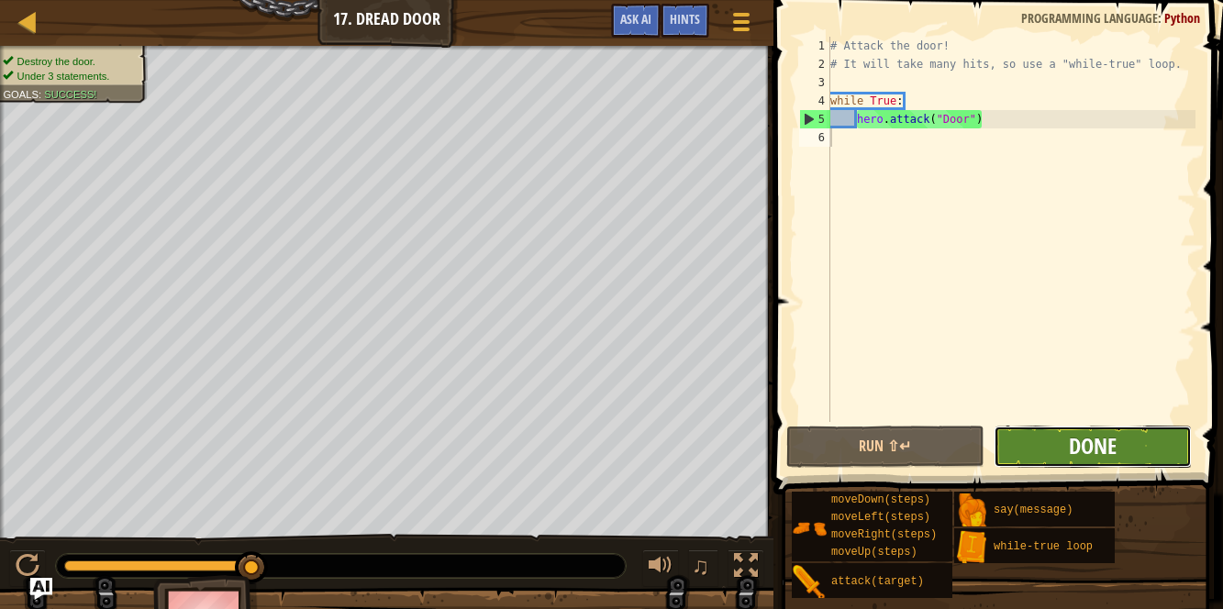
click at [1094, 454] on span "Done" at bounding box center [1093, 445] width 48 height 29
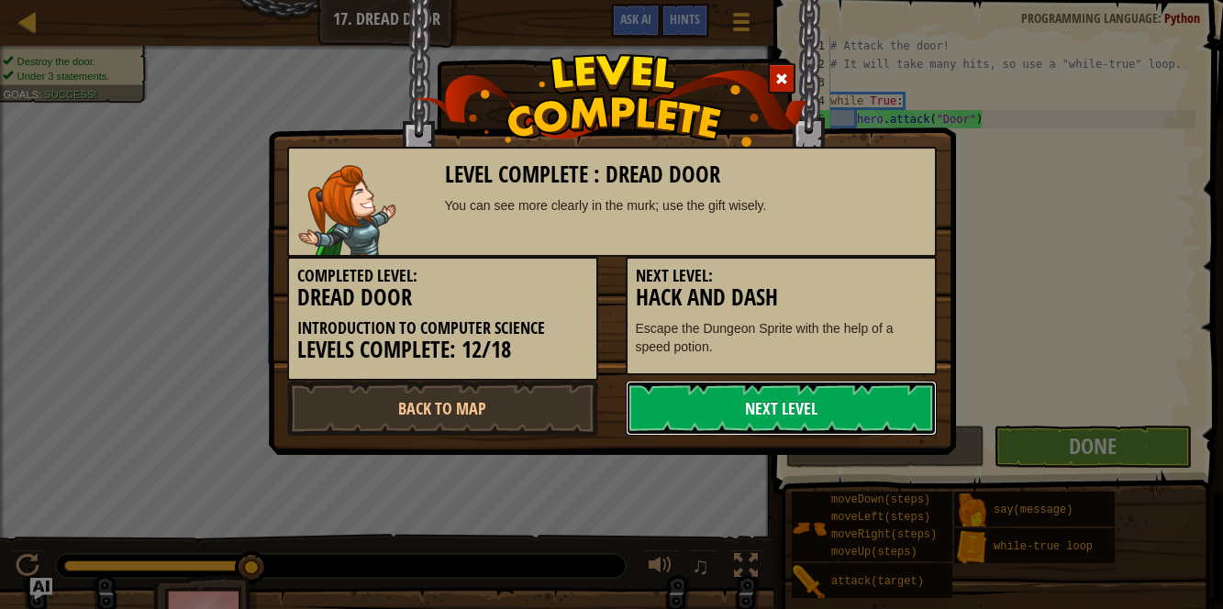
click at [837, 421] on link "Next Level" at bounding box center [781, 408] width 311 height 55
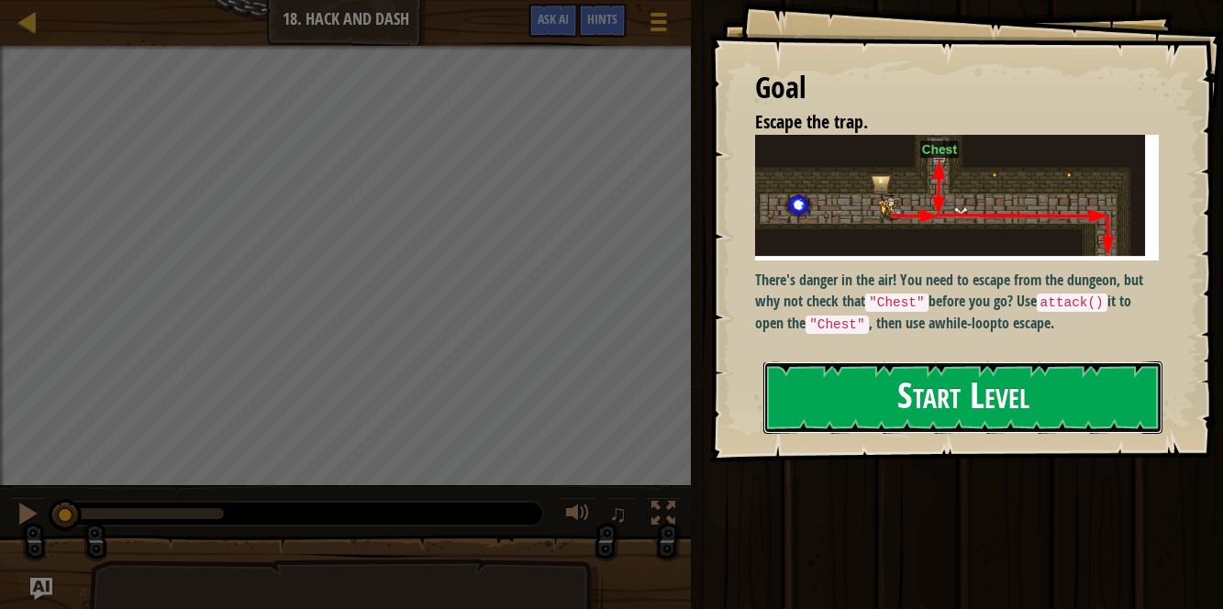
click at [1006, 406] on button "Start Level" at bounding box center [962, 398] width 399 height 72
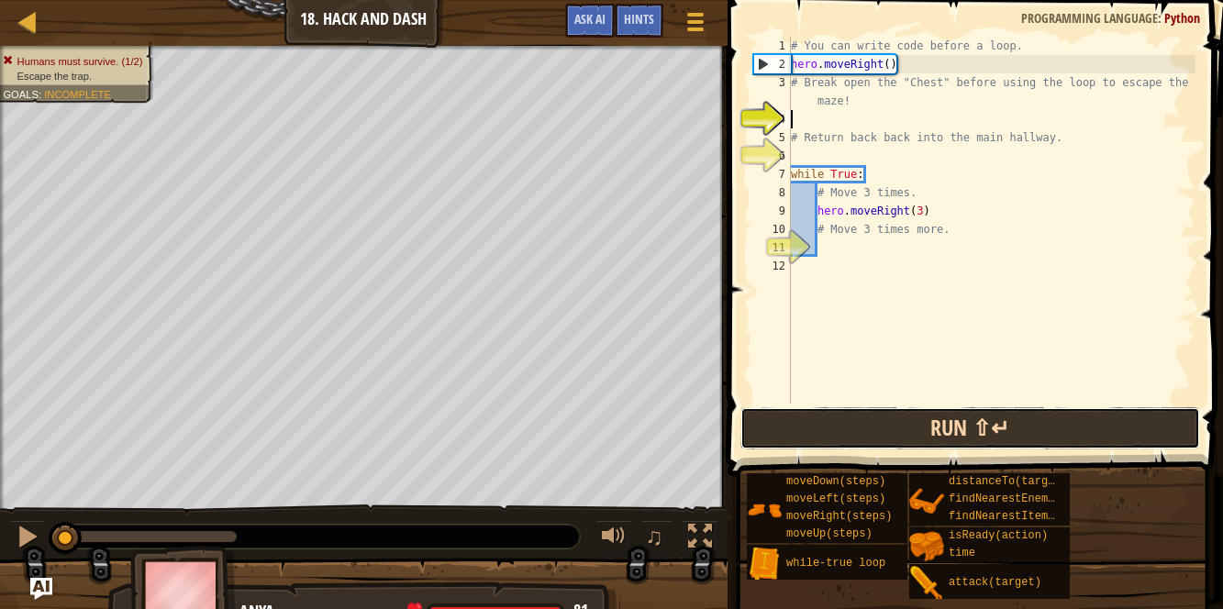
click at [916, 433] on button "Run ⇧↵" at bounding box center [970, 428] width 460 height 42
